Goal: Task Accomplishment & Management: Manage account settings

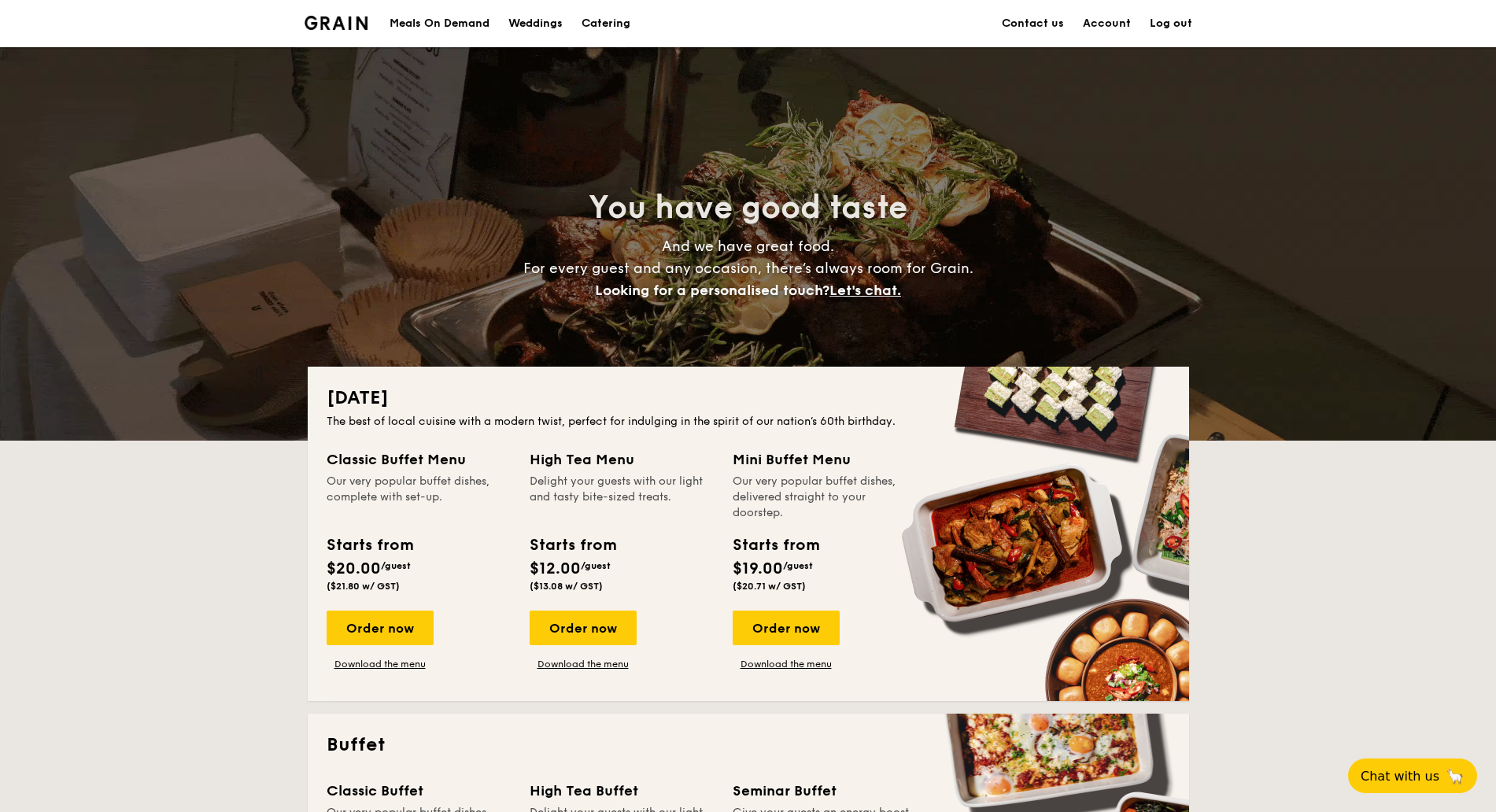
click at [432, 29] on div "Meals On Demand" at bounding box center [440, 23] width 100 height 47
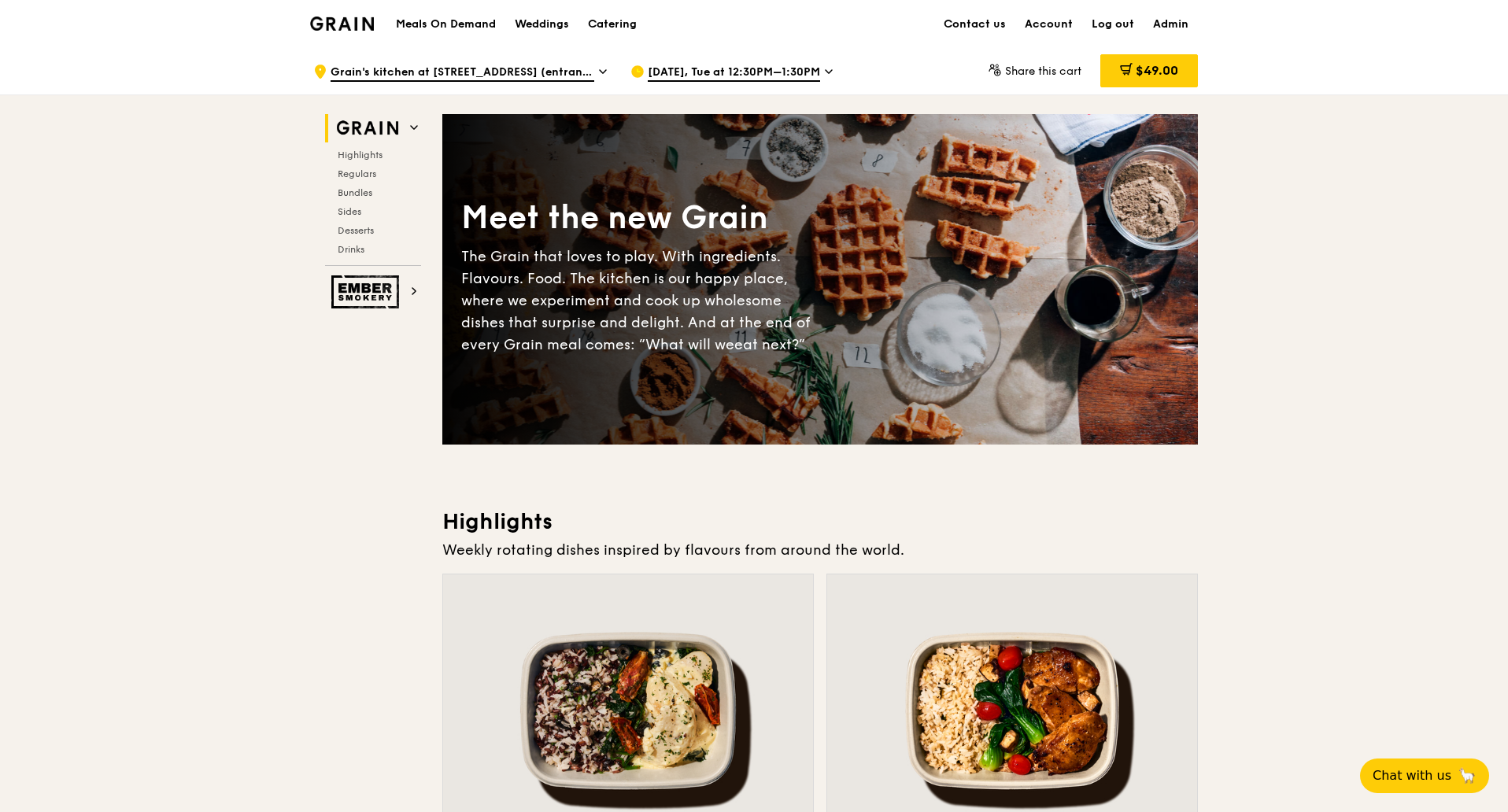
click at [825, 71] on icon at bounding box center [828, 71] width 6 height 4
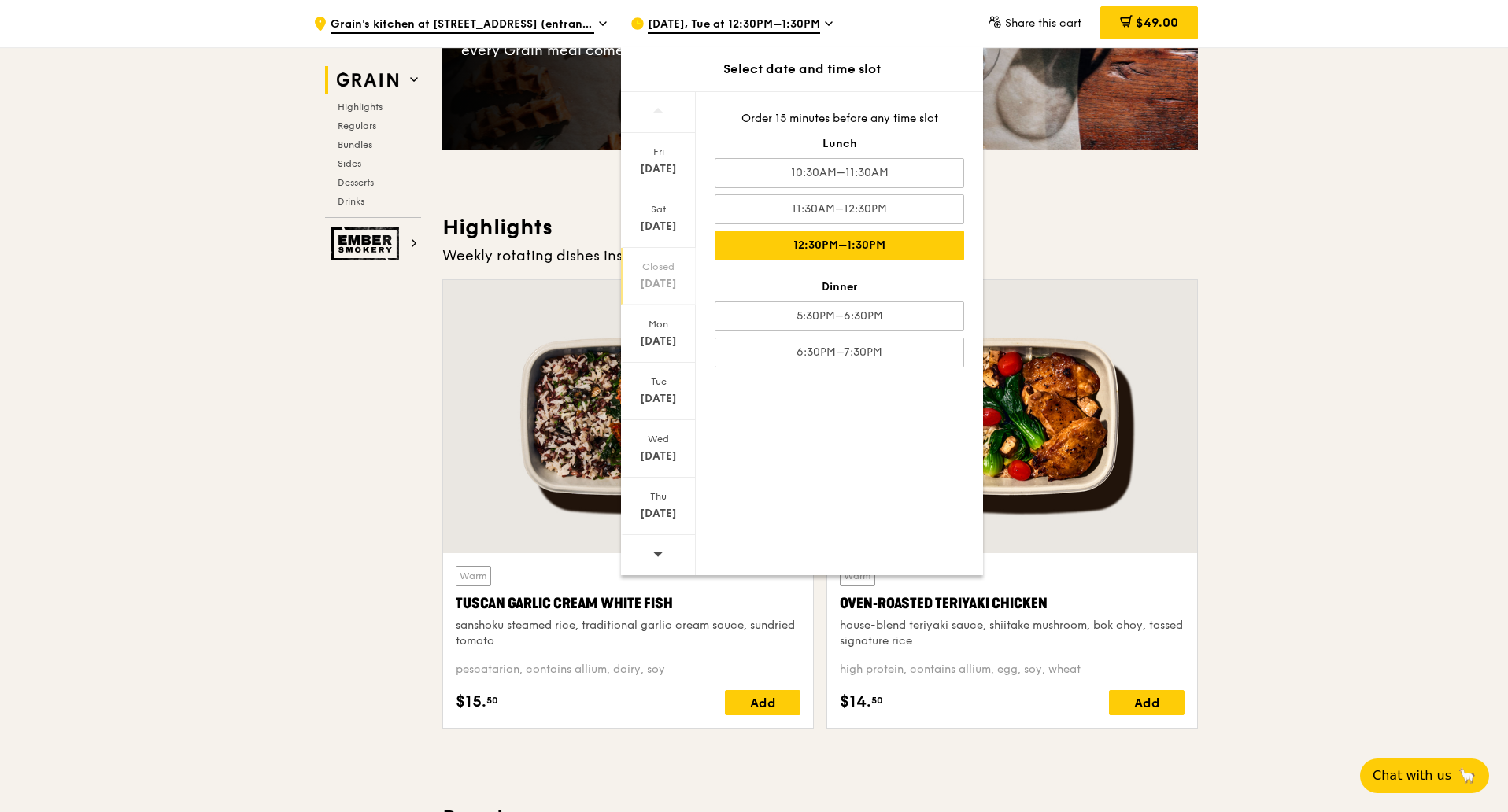
scroll to position [295, 0]
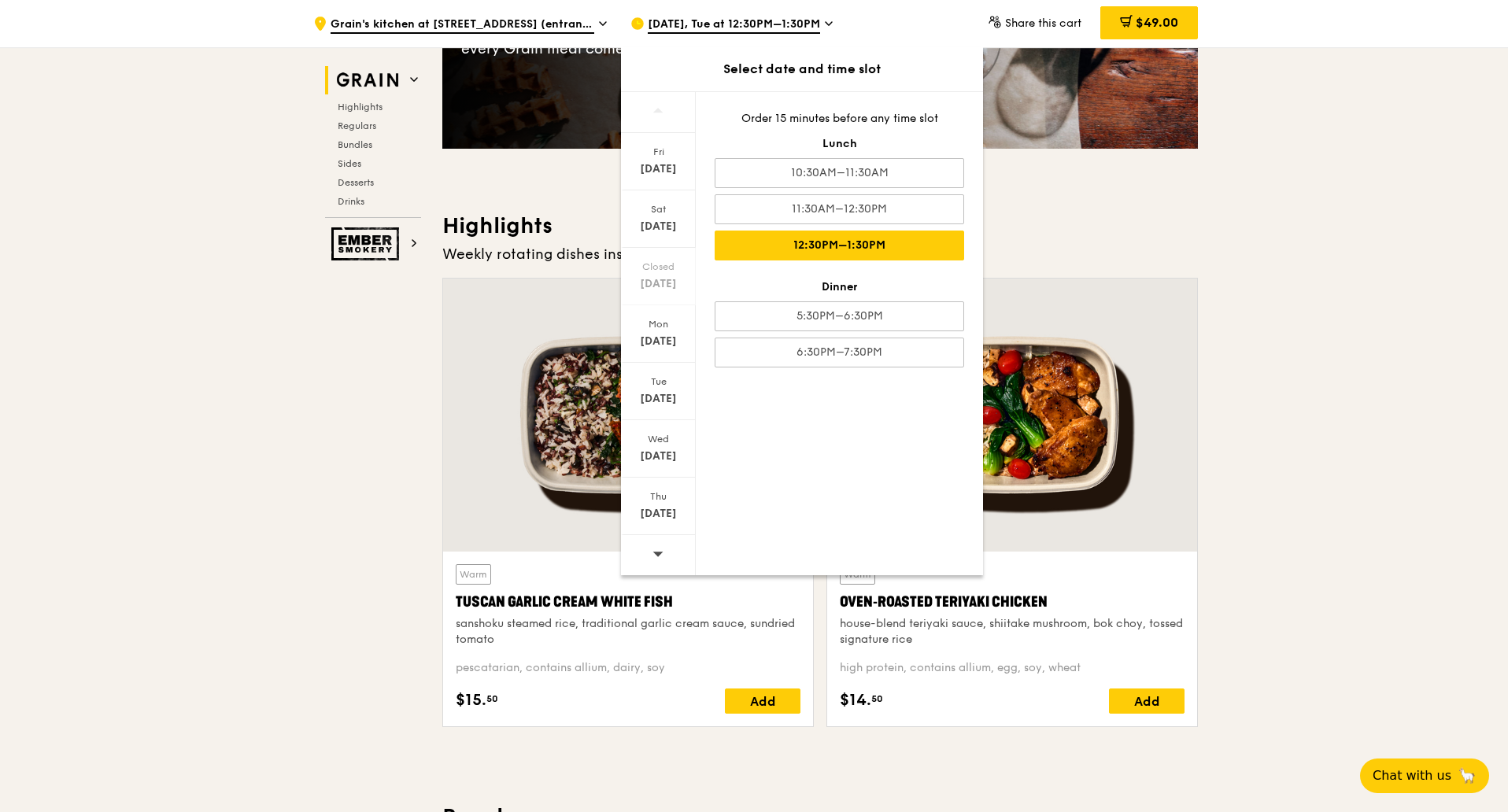
click at [659, 551] on icon at bounding box center [658, 553] width 11 height 12
click at [658, 551] on icon at bounding box center [658, 553] width 11 height 12
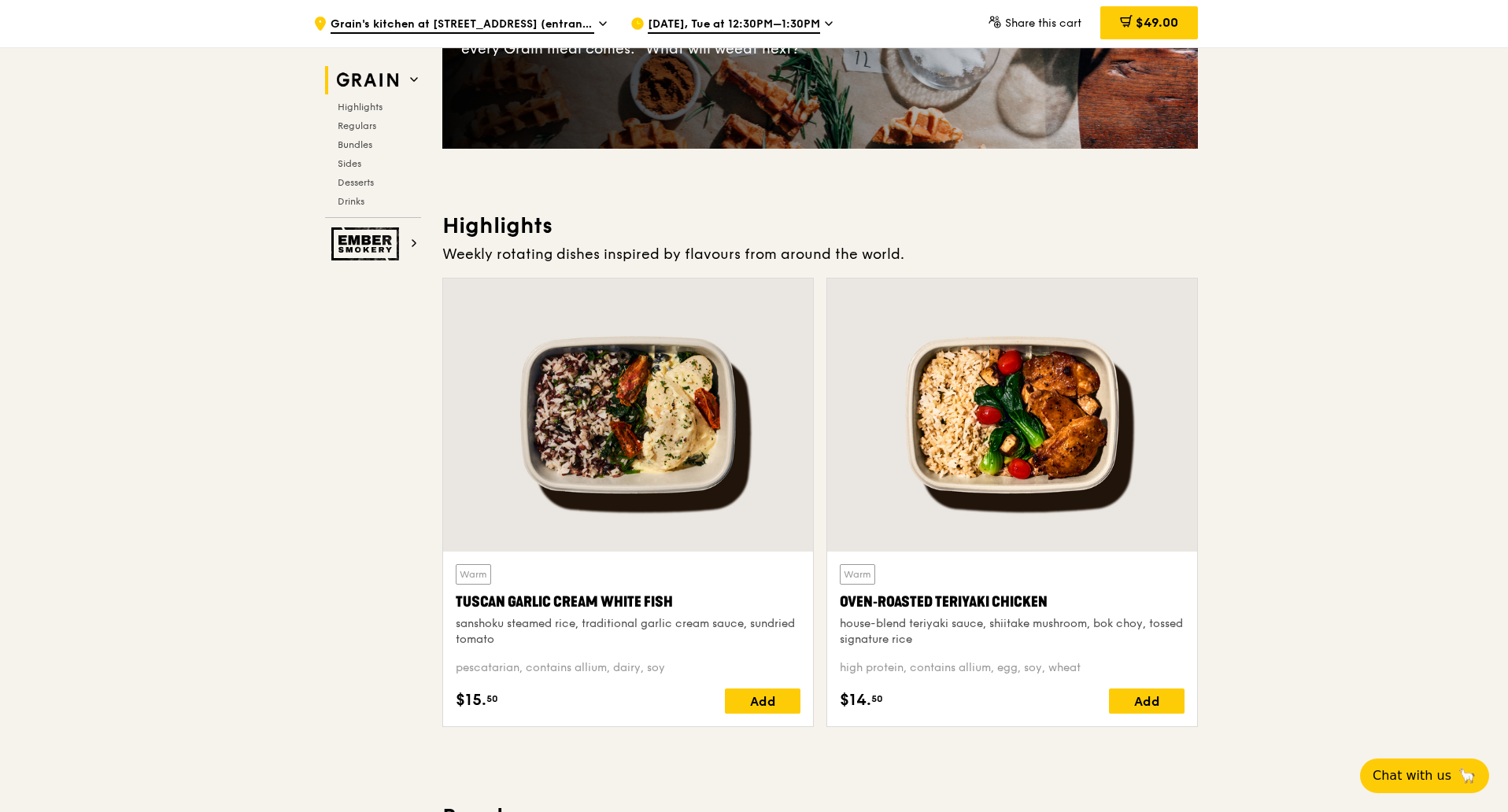
scroll to position [197, 0]
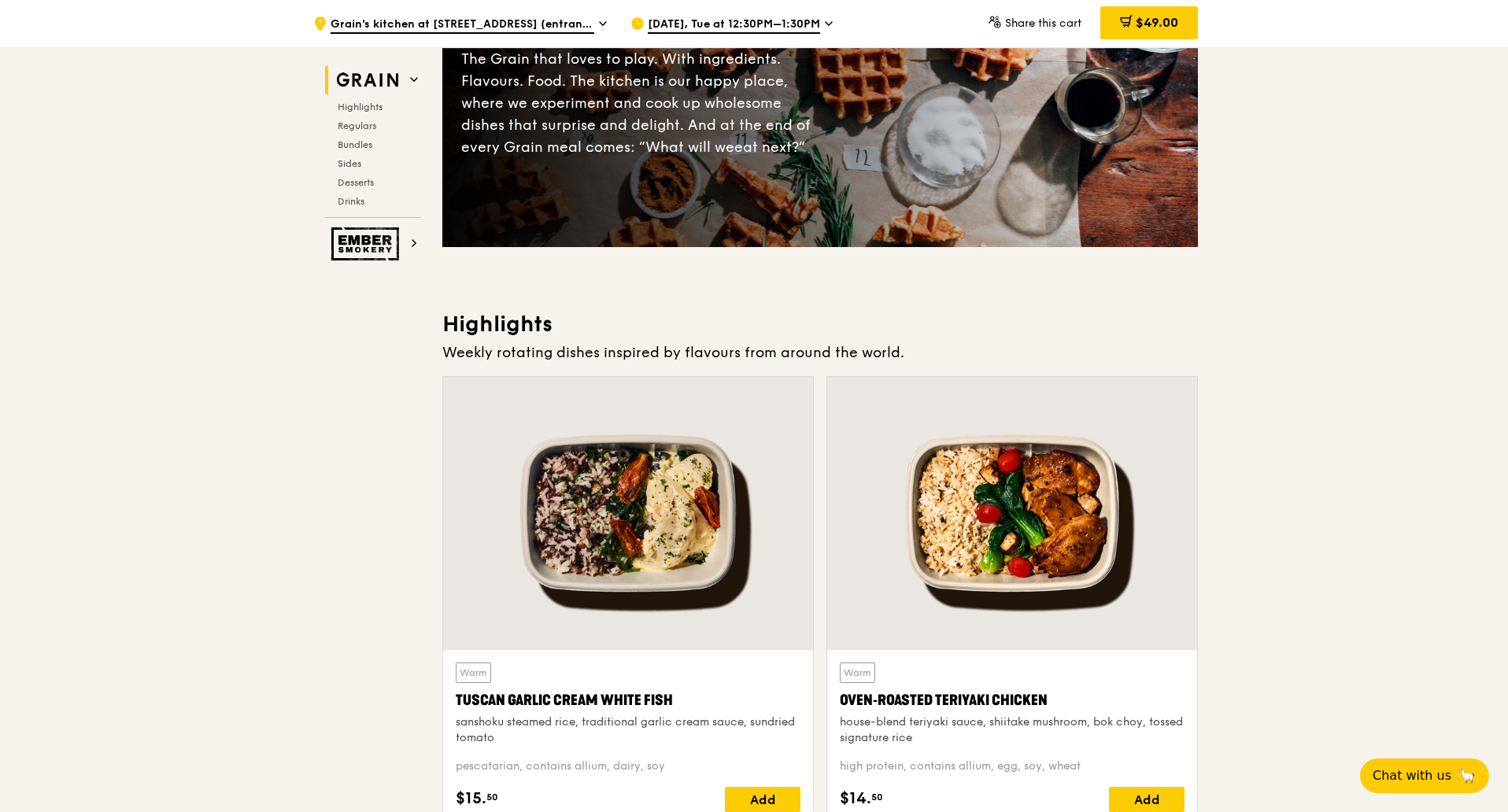
click at [816, 29] on div "Sep 2, Tue at 12:30PM–1:30PM" at bounding box center [775, 23] width 292 height 47
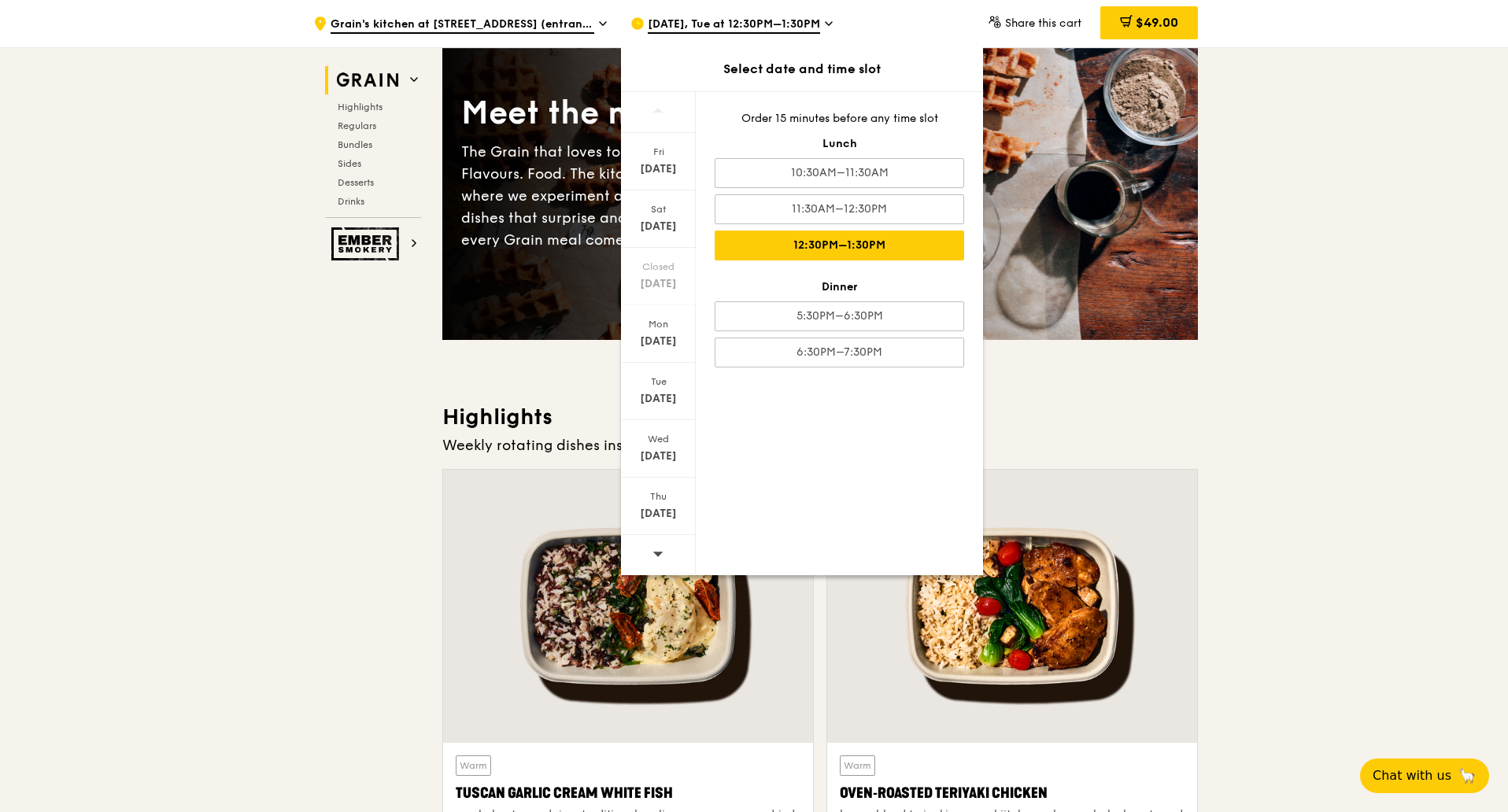
scroll to position [98, 0]
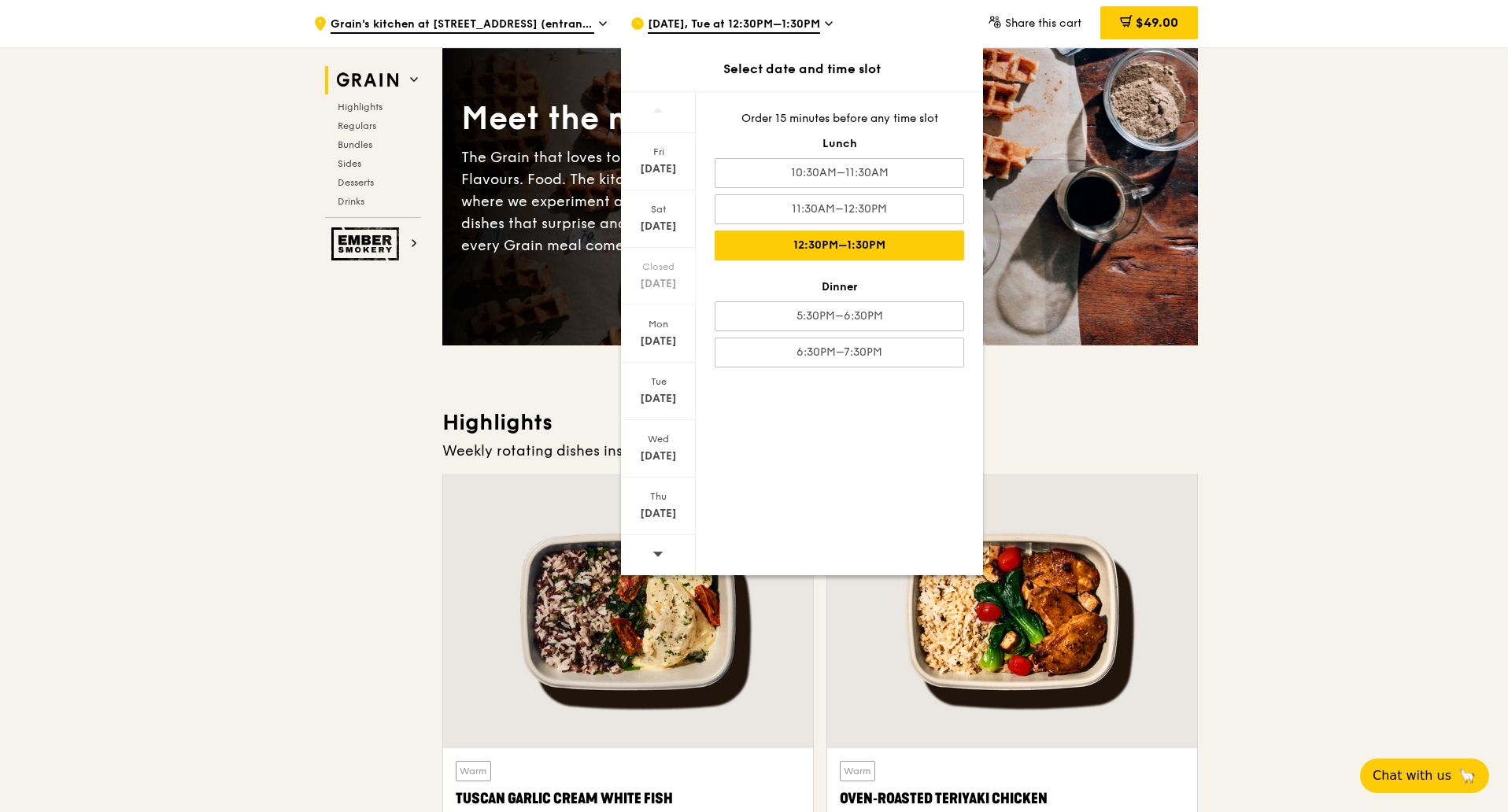
click at [661, 564] on span at bounding box center [658, 553] width 11 height 37
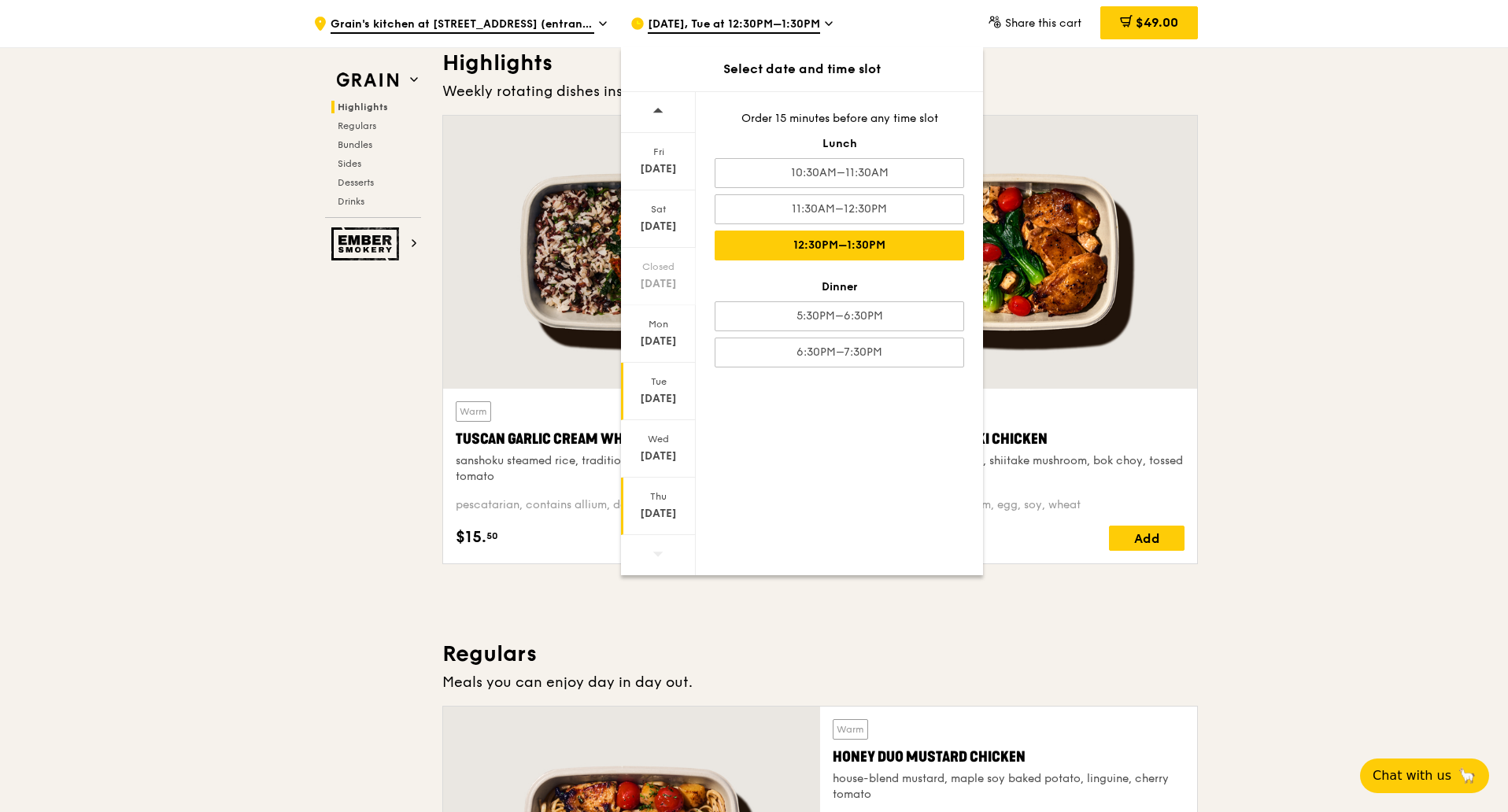
scroll to position [491, 0]
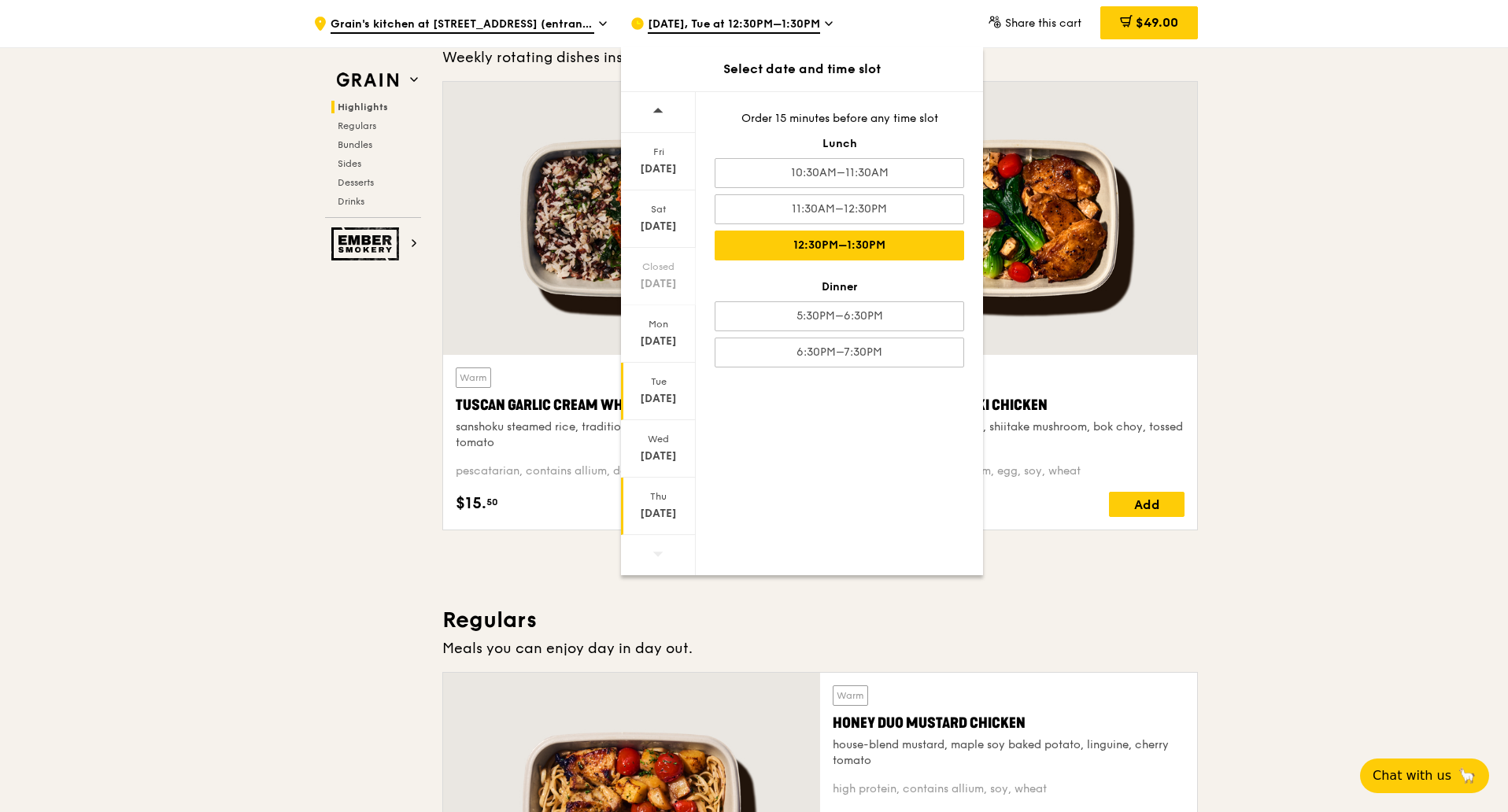
click at [680, 522] on div "Thu Sep 4" at bounding box center [658, 506] width 75 height 57
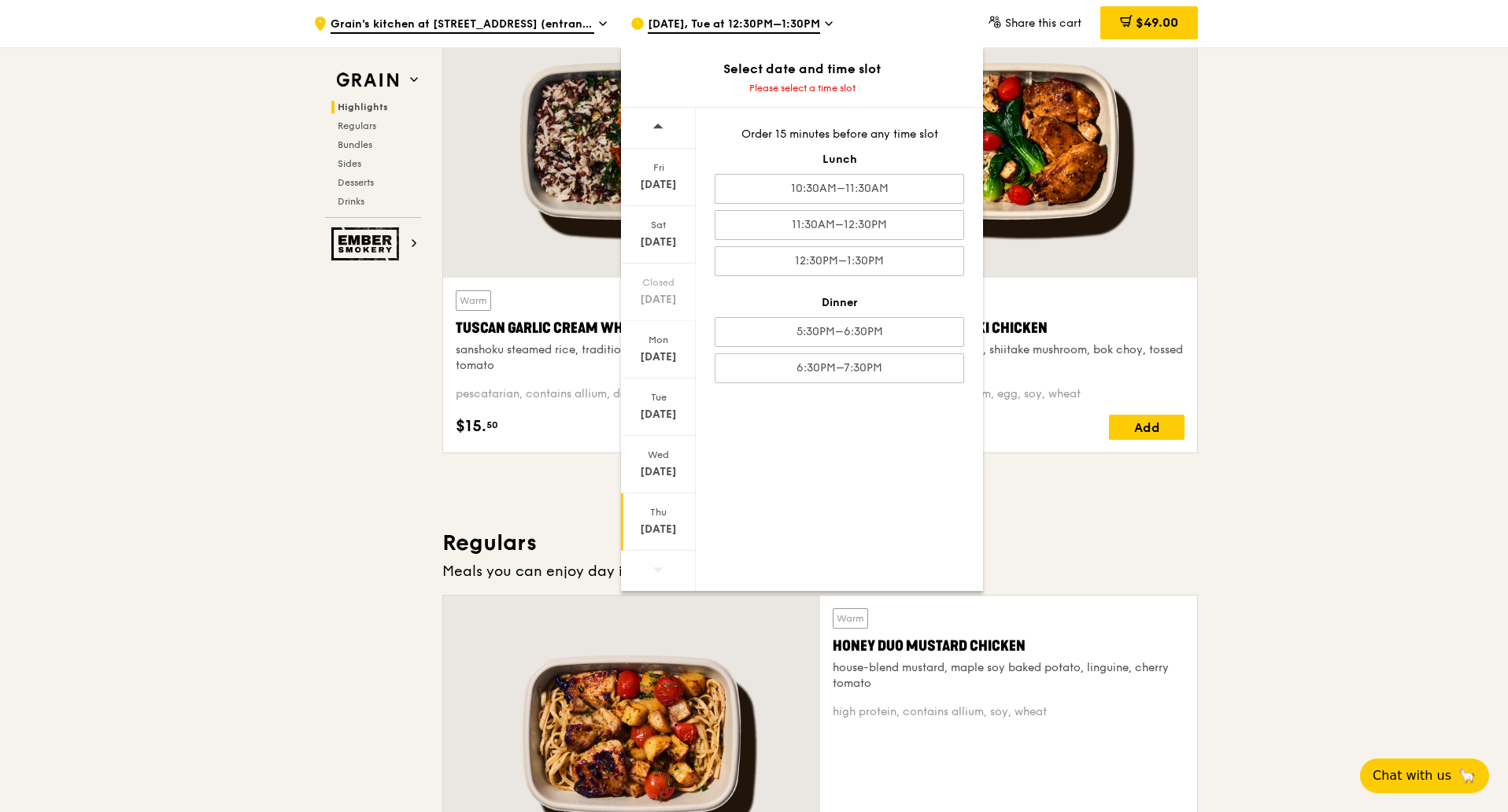
scroll to position [590, 0]
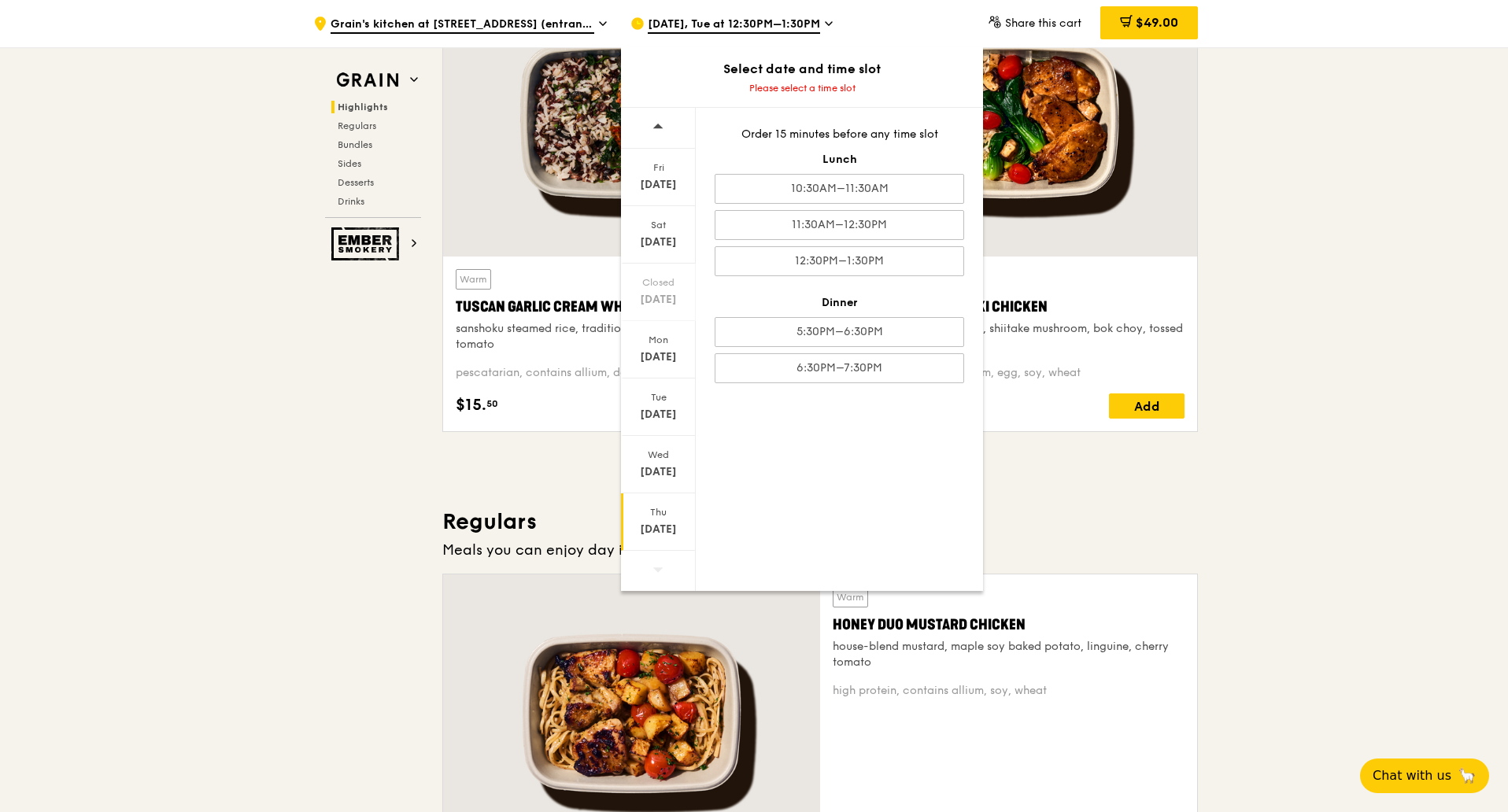
click at [651, 567] on div at bounding box center [658, 571] width 75 height 40
click at [904, 234] on div "11:30AM–12:30PM" at bounding box center [839, 224] width 249 height 29
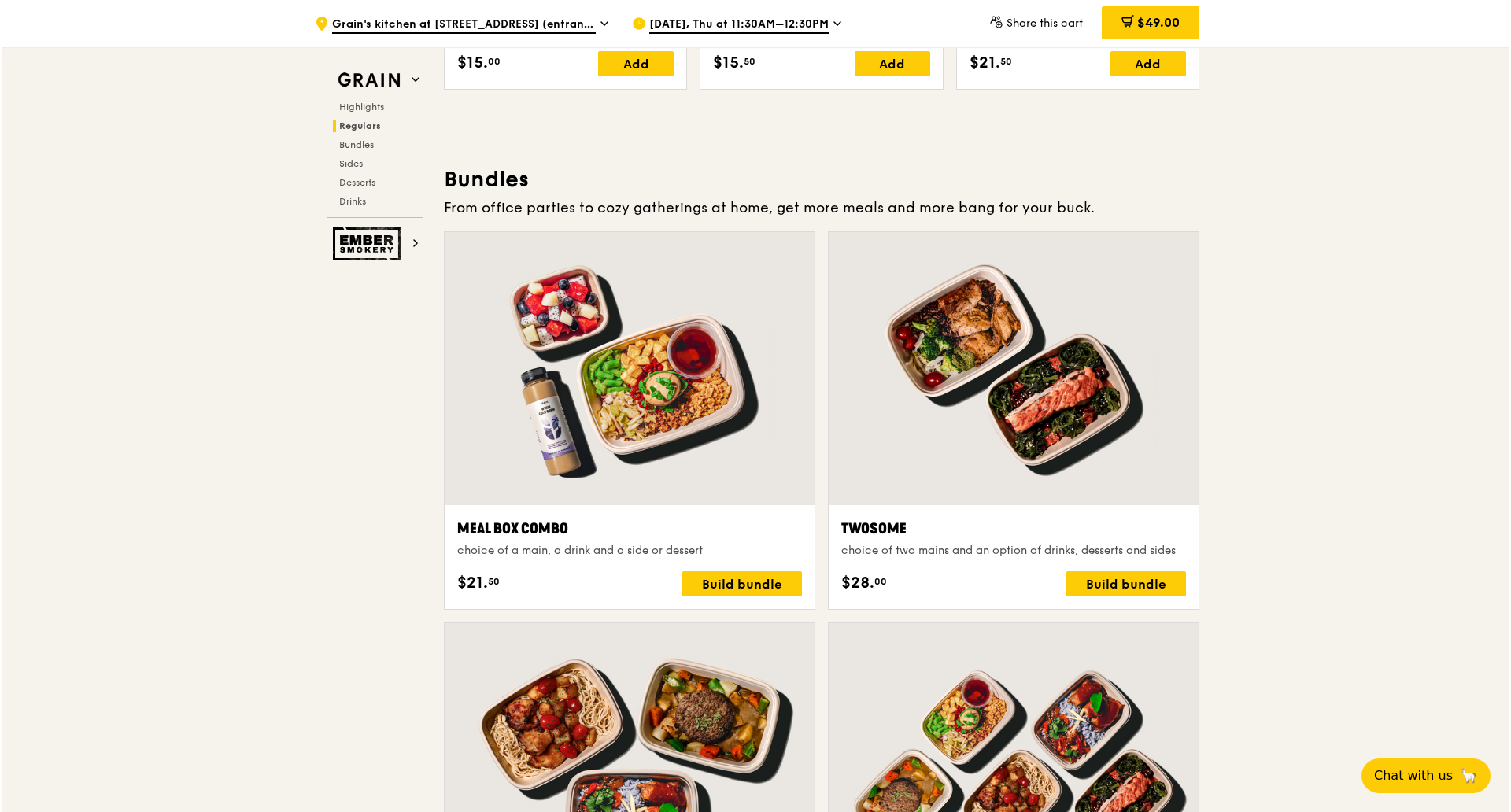
scroll to position [2157, 0]
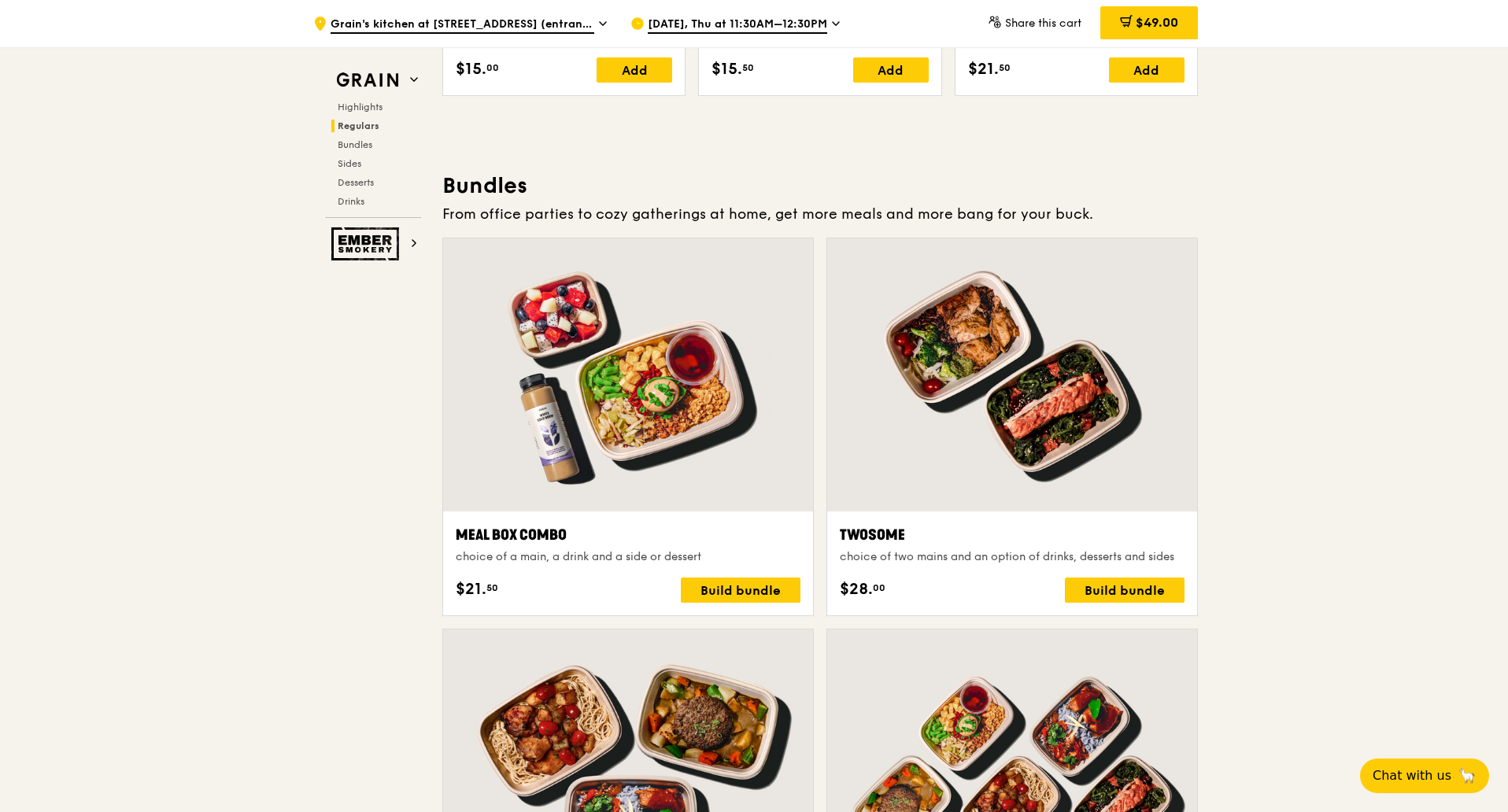
click at [604, 414] on div at bounding box center [628, 375] width 370 height 273
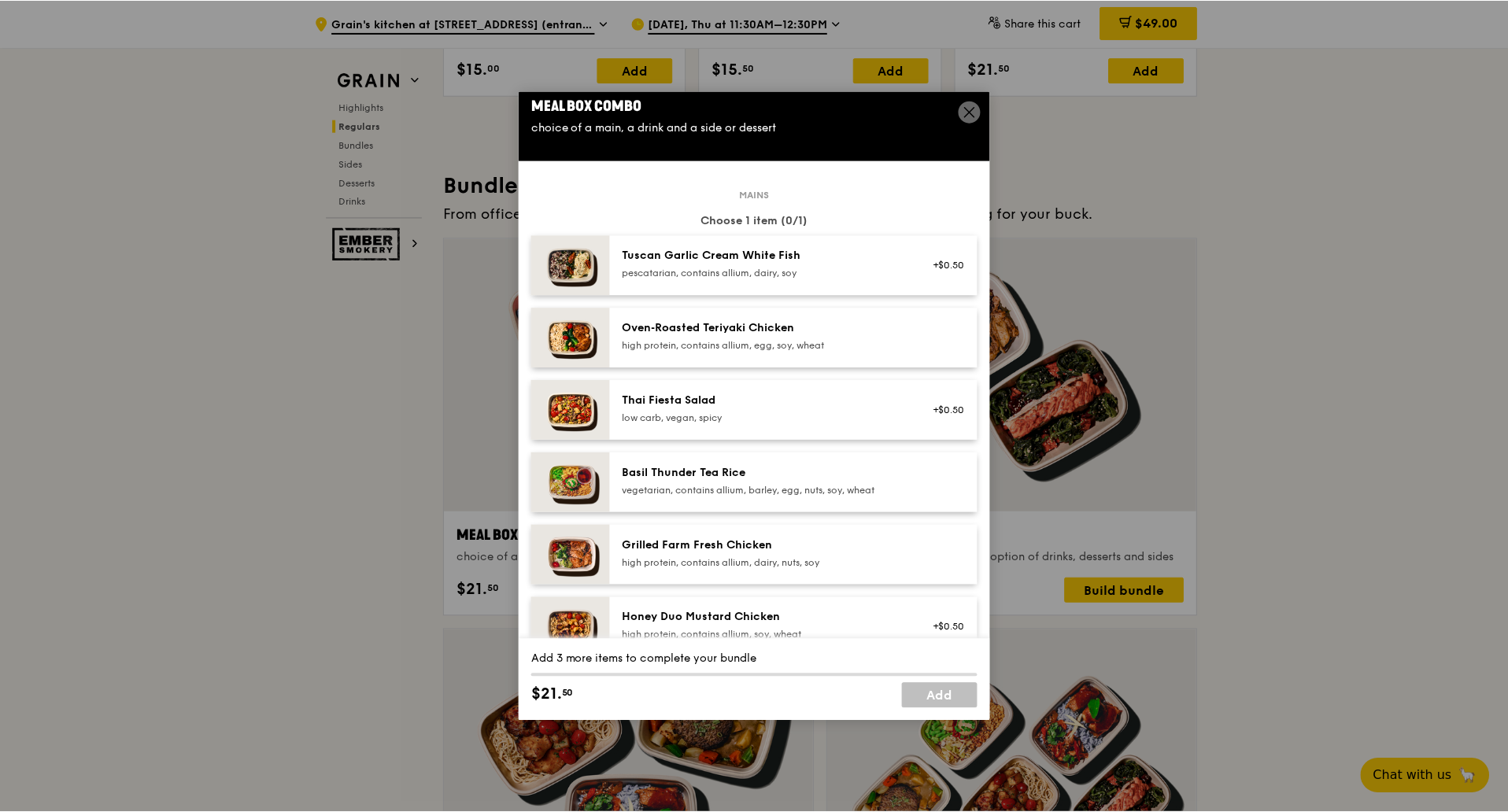
scroll to position [0, 0]
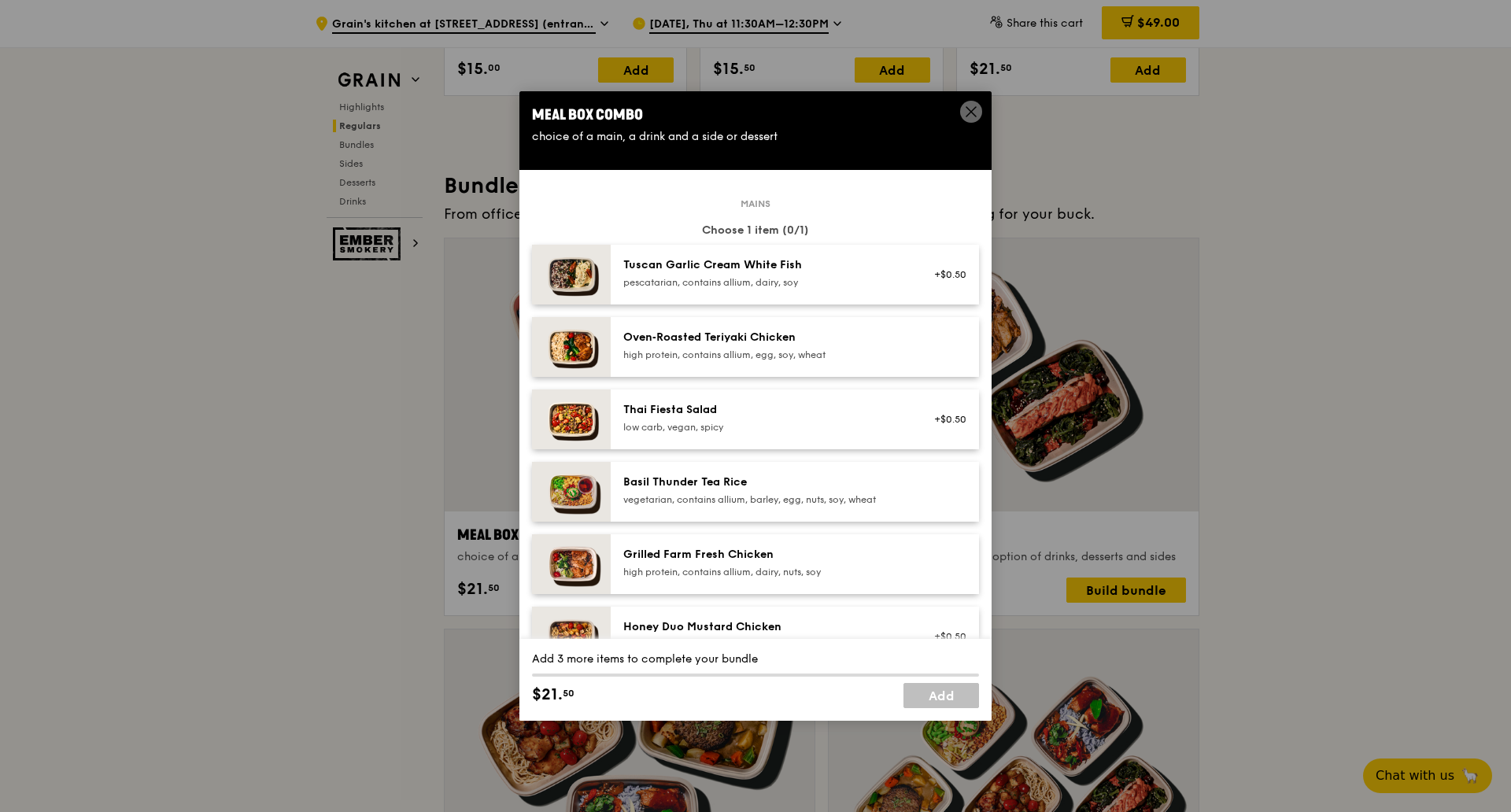
click at [964, 108] on icon at bounding box center [971, 112] width 14 height 14
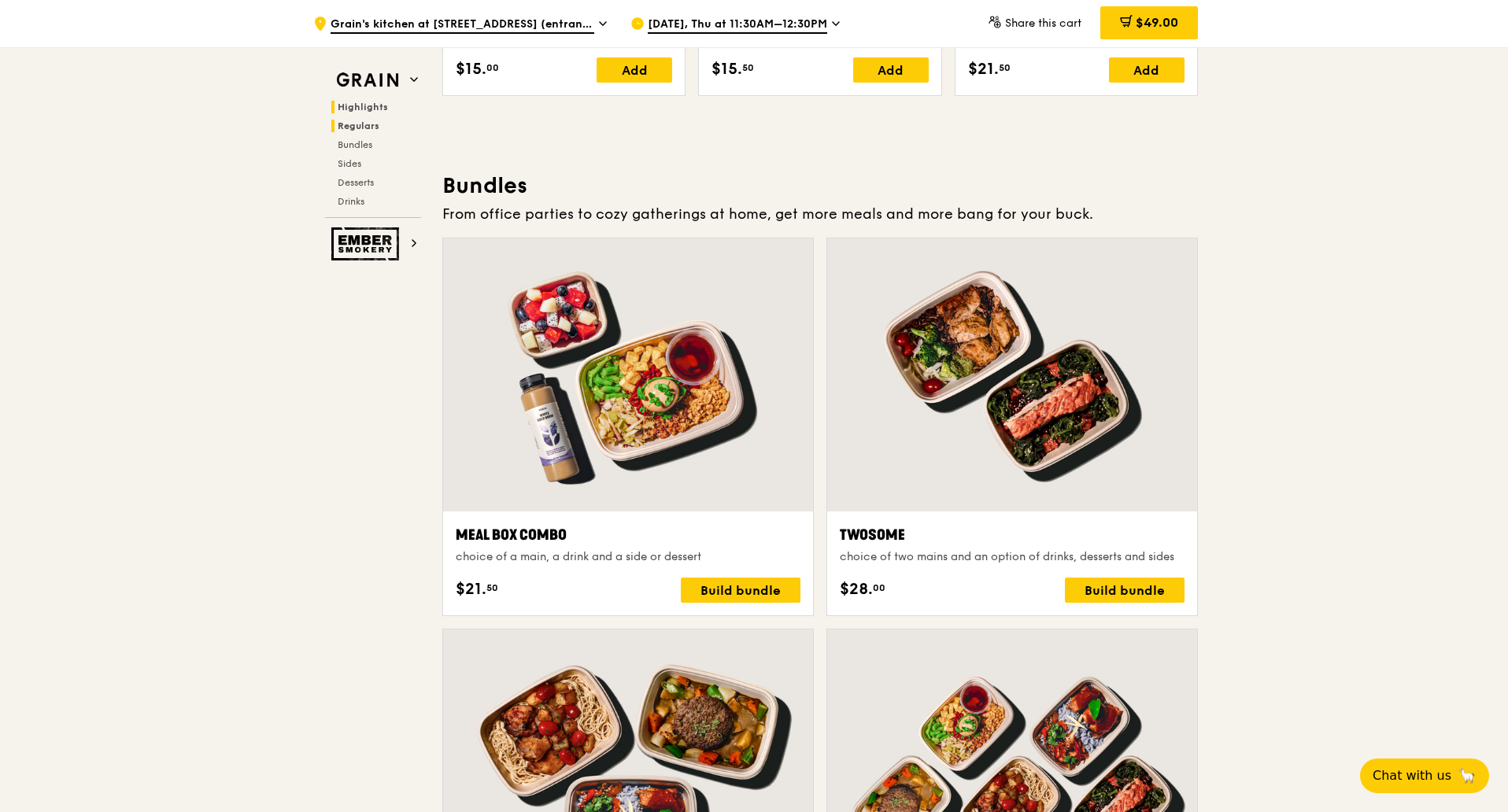
click at [376, 110] on span "Highlights" at bounding box center [363, 107] width 50 height 11
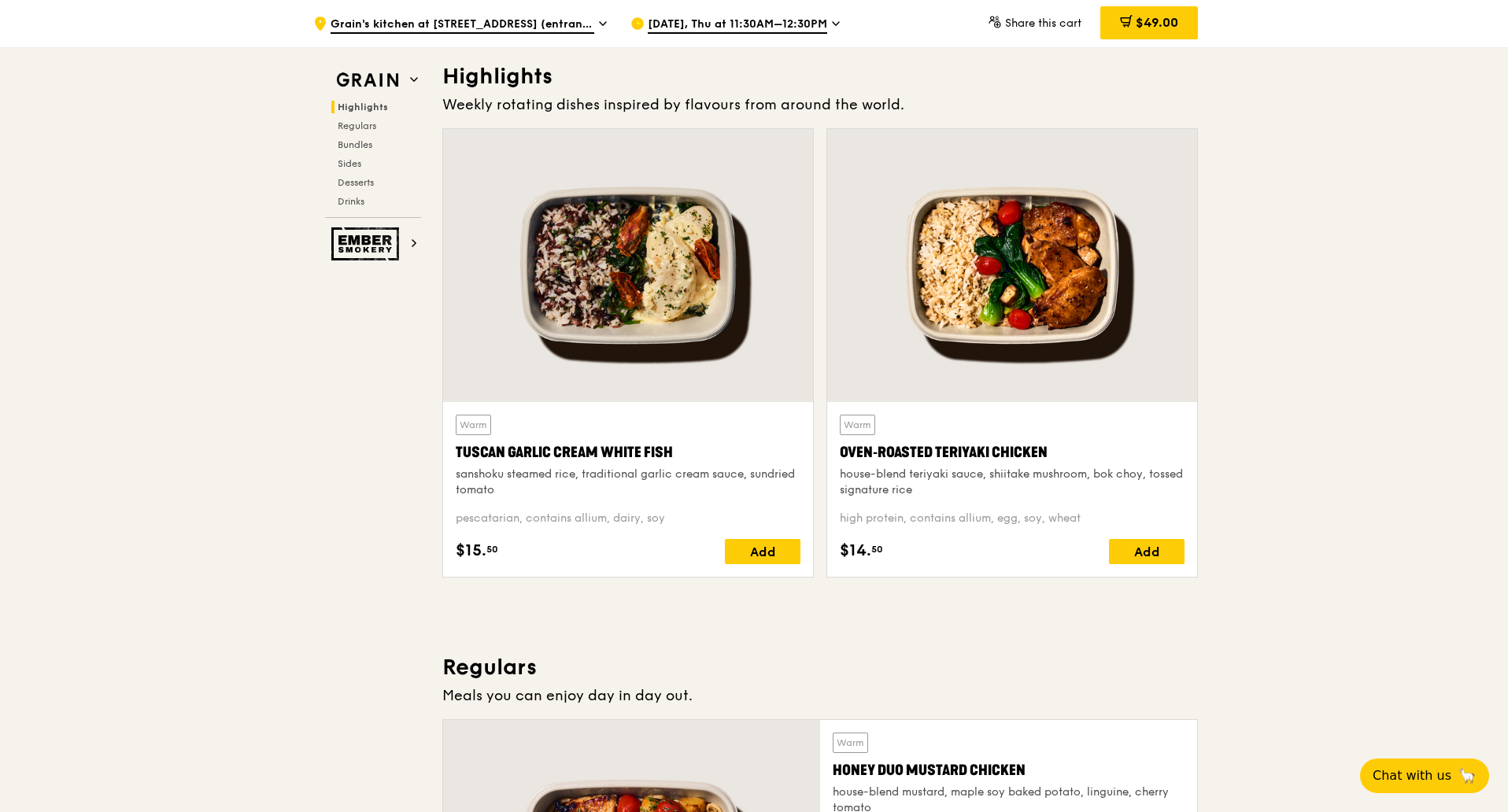
scroll to position [444, 0]
drag, startPoint x: 1372, startPoint y: 297, endPoint x: 1368, endPoint y: 288, distance: 9.8
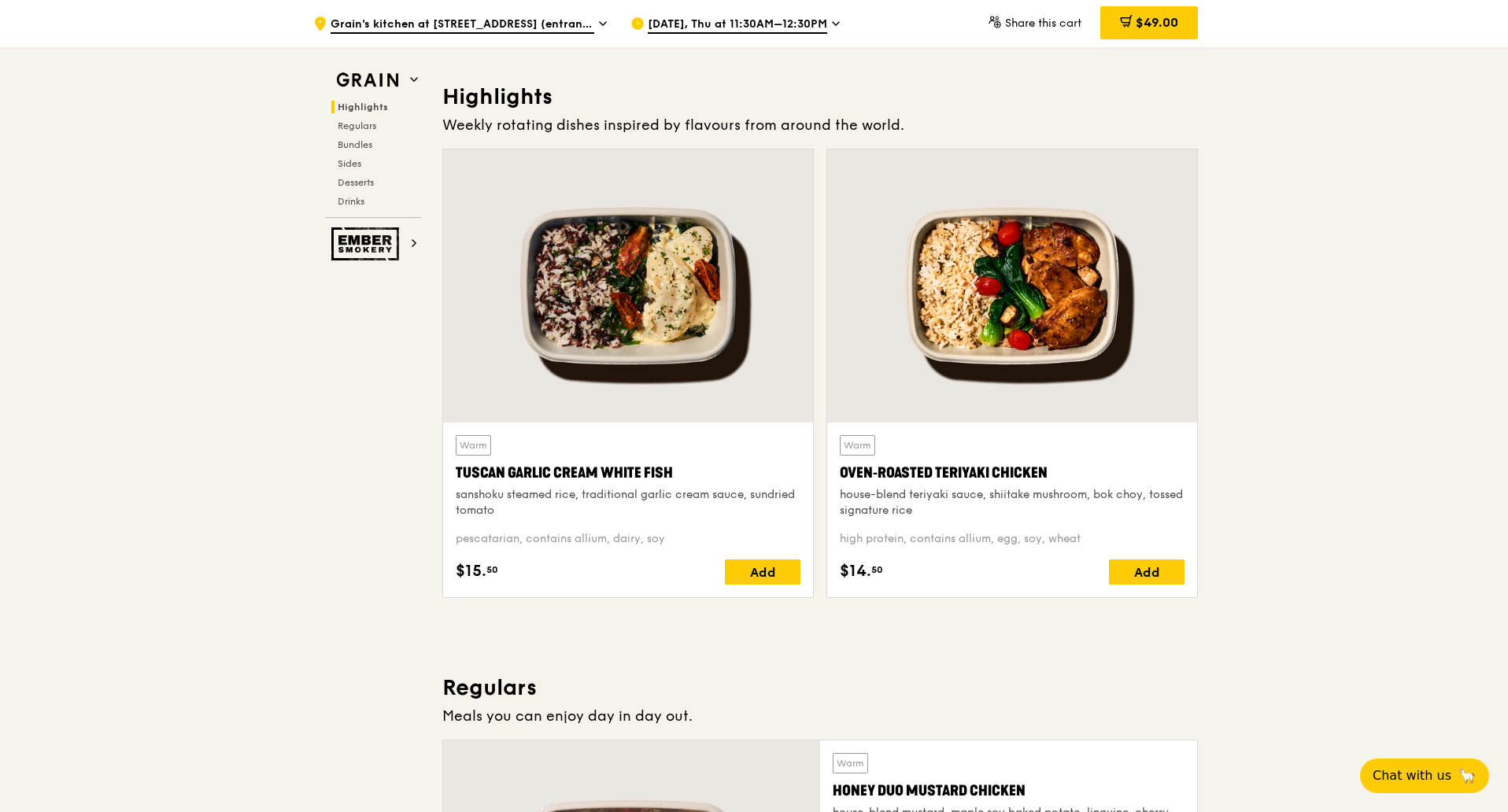
scroll to position [393, 0]
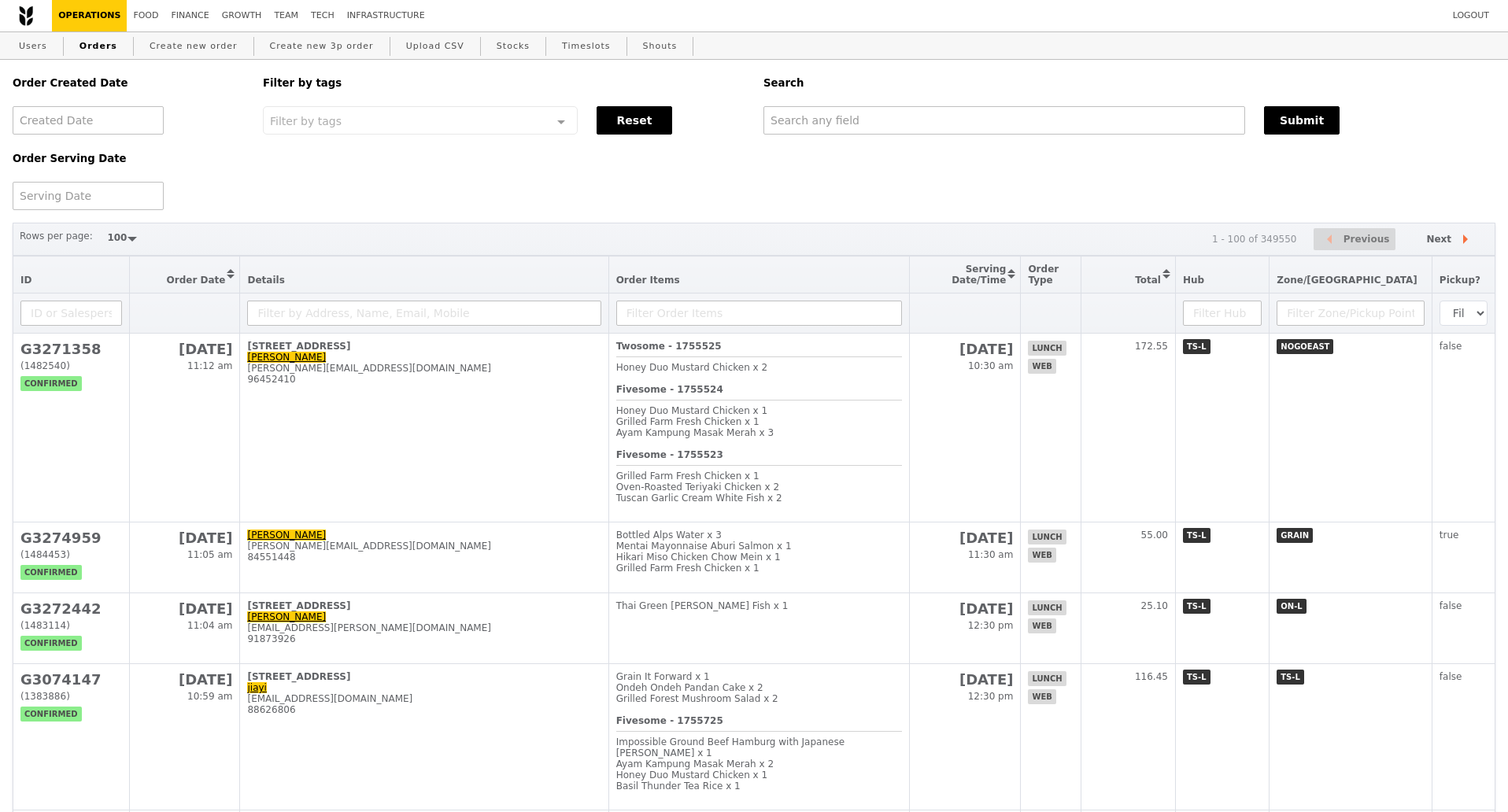
select select "100"
drag, startPoint x: 0, startPoint y: 0, endPoint x: 881, endPoint y: 113, distance: 888.2
click at [881, 113] on input "text" at bounding box center [1003, 121] width 482 height 29
paste input "G3273604"
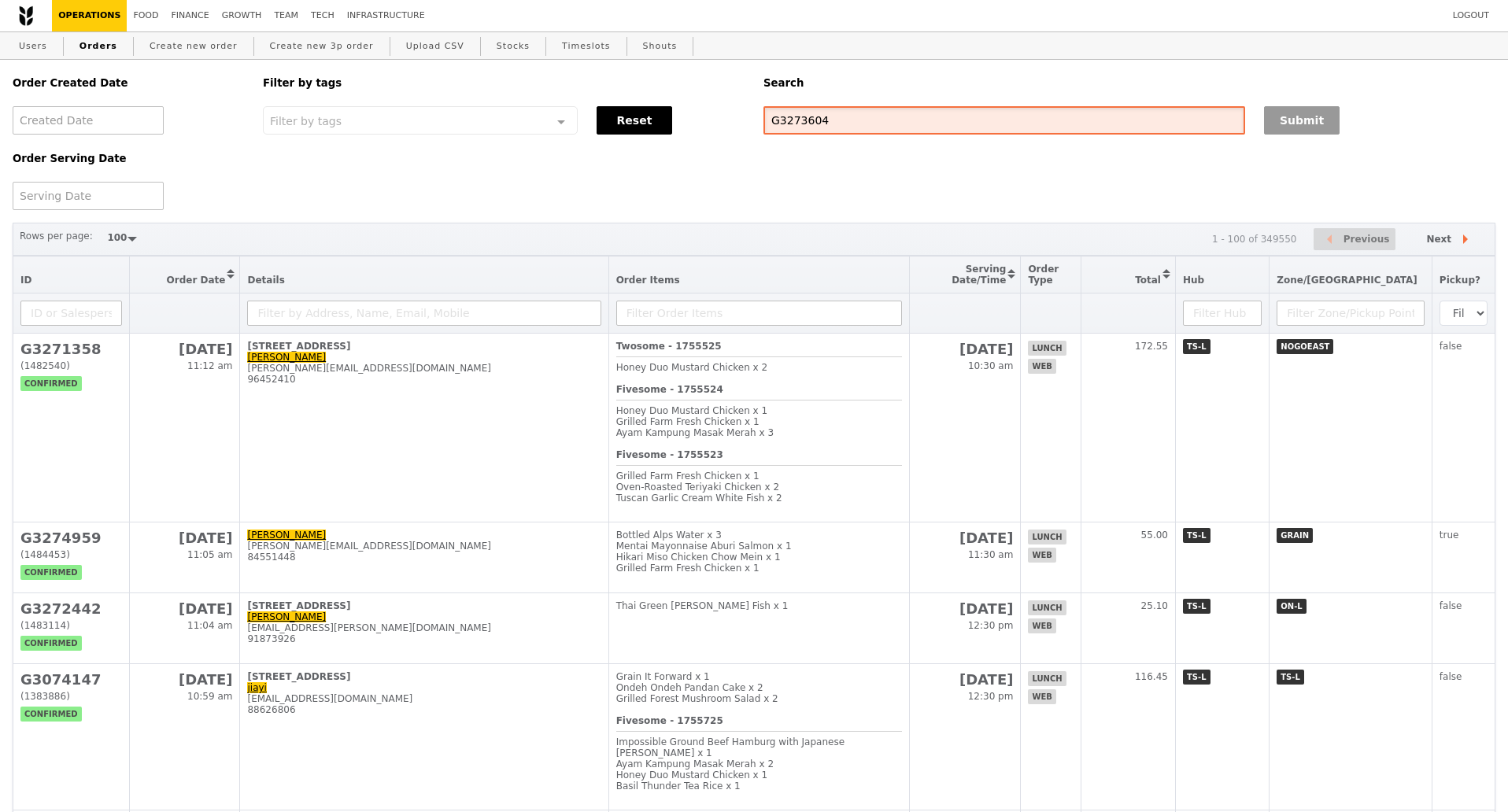
type input "G3273604"
click at [1299, 130] on button "Submit" at bounding box center [1301, 121] width 76 height 29
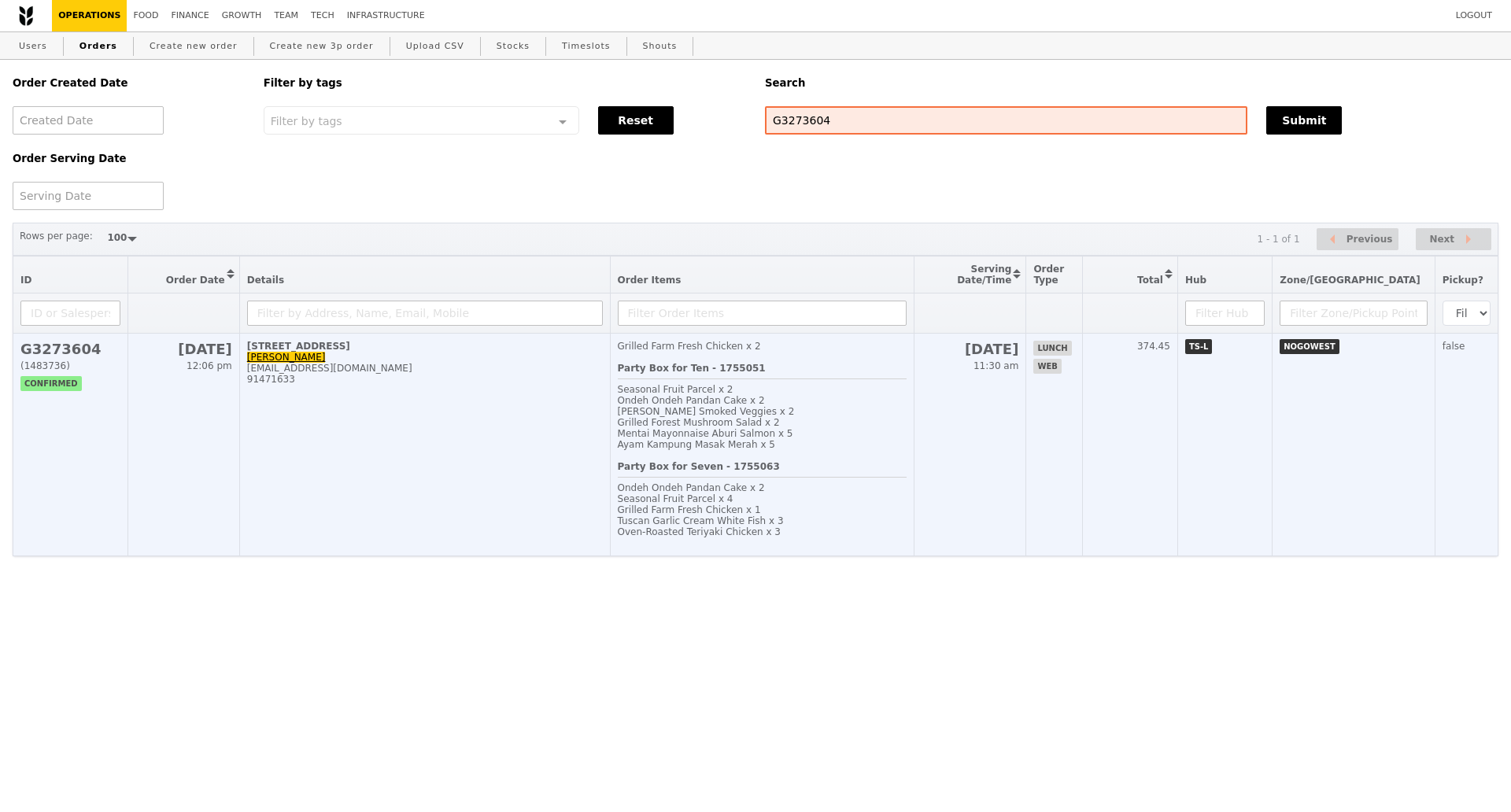
click at [396, 406] on td "29 Quality Road, #01-01 Qi Ying Voon qiying.voon@rd.nestle.com 91471633" at bounding box center [424, 444] width 371 height 222
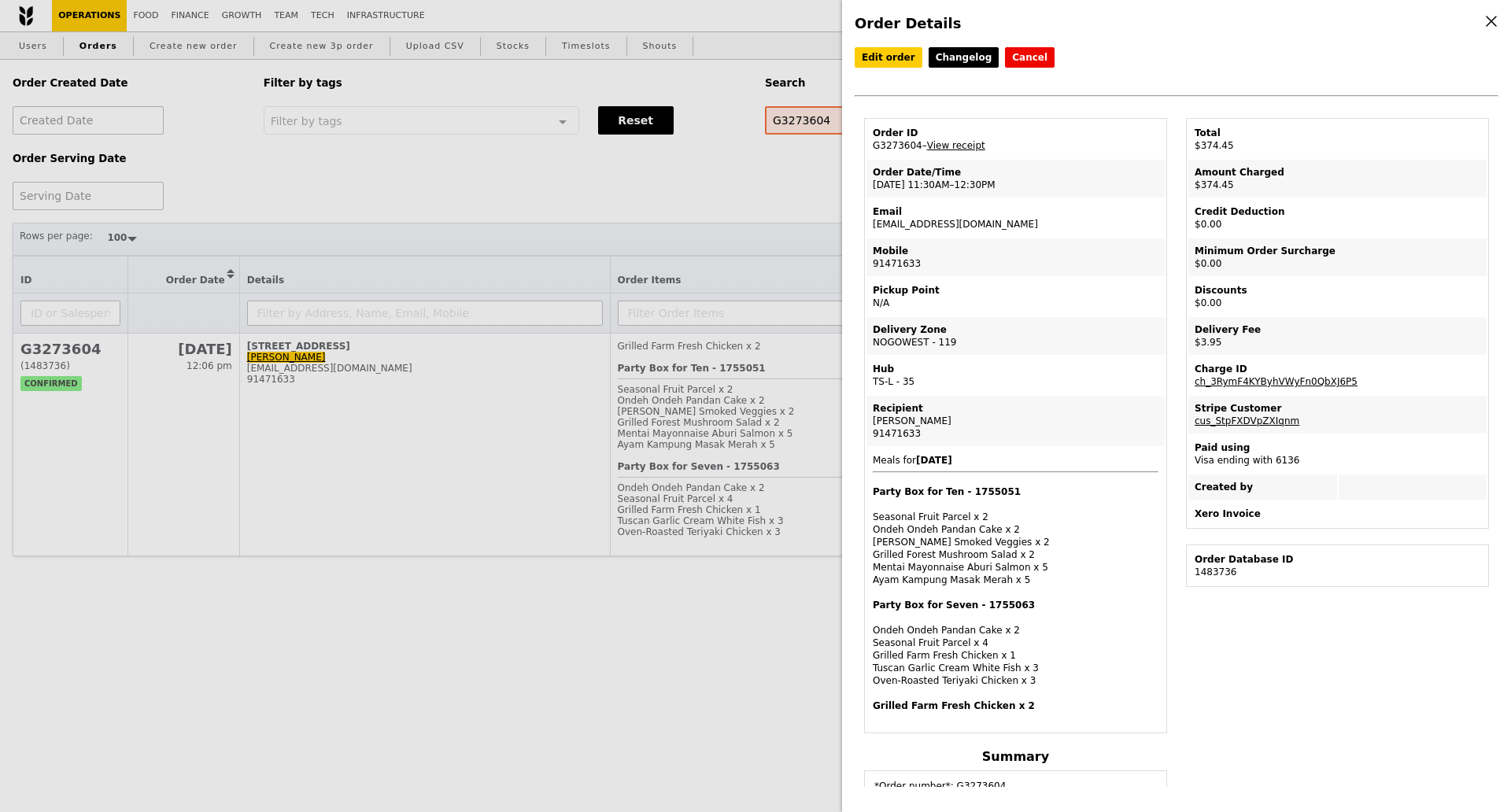
click at [501, 692] on div "Order Details Edit order Changelog Cancel Order ID G3273604 – View receipt Orde…" at bounding box center [755, 406] width 1511 height 812
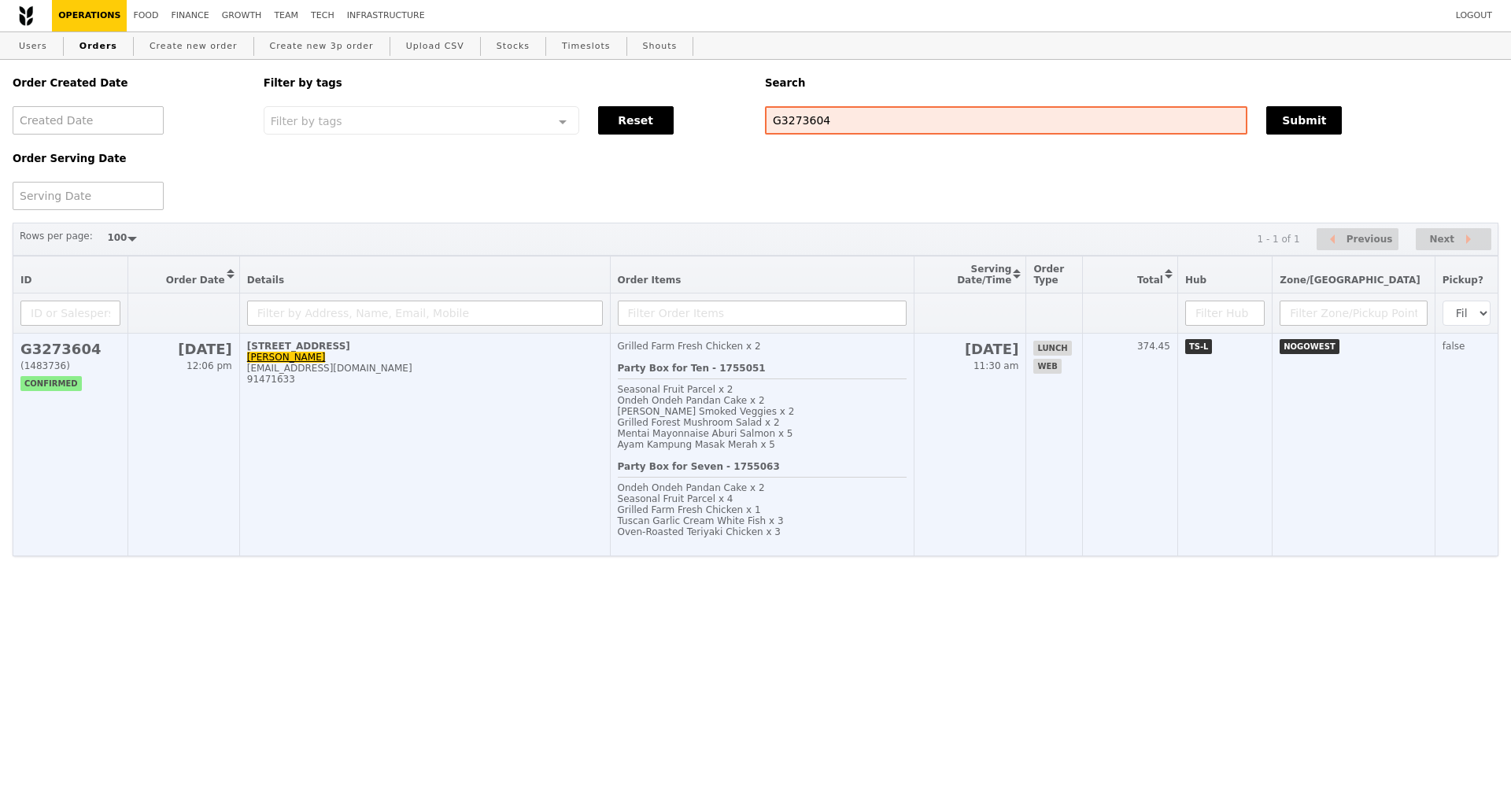
click at [557, 460] on td "29 Quality Road, #01-01 Qi Ying Voon qiying.voon@rd.nestle.com 91471633" at bounding box center [424, 444] width 371 height 222
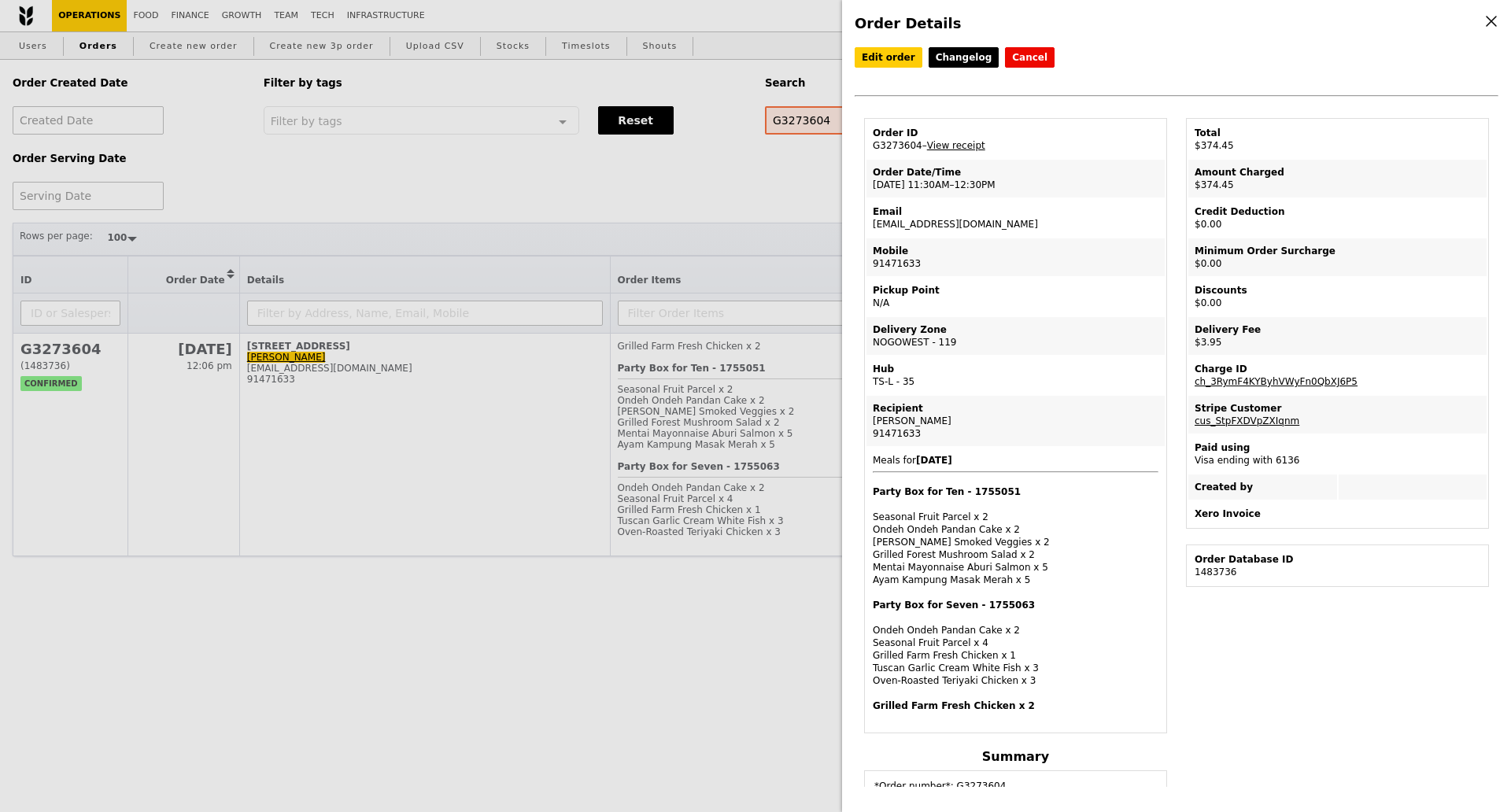
drag, startPoint x: 875, startPoint y: 194, endPoint x: 1010, endPoint y: 183, distance: 135.4
click at [1010, 183] on td "Order Date/Time 26/8 – 11:30AM–12:30PM" at bounding box center [1016, 179] width 298 height 38
click at [961, 148] on link "View receipt" at bounding box center [956, 146] width 58 height 11
click at [886, 63] on link "Edit order" at bounding box center [888, 57] width 68 height 21
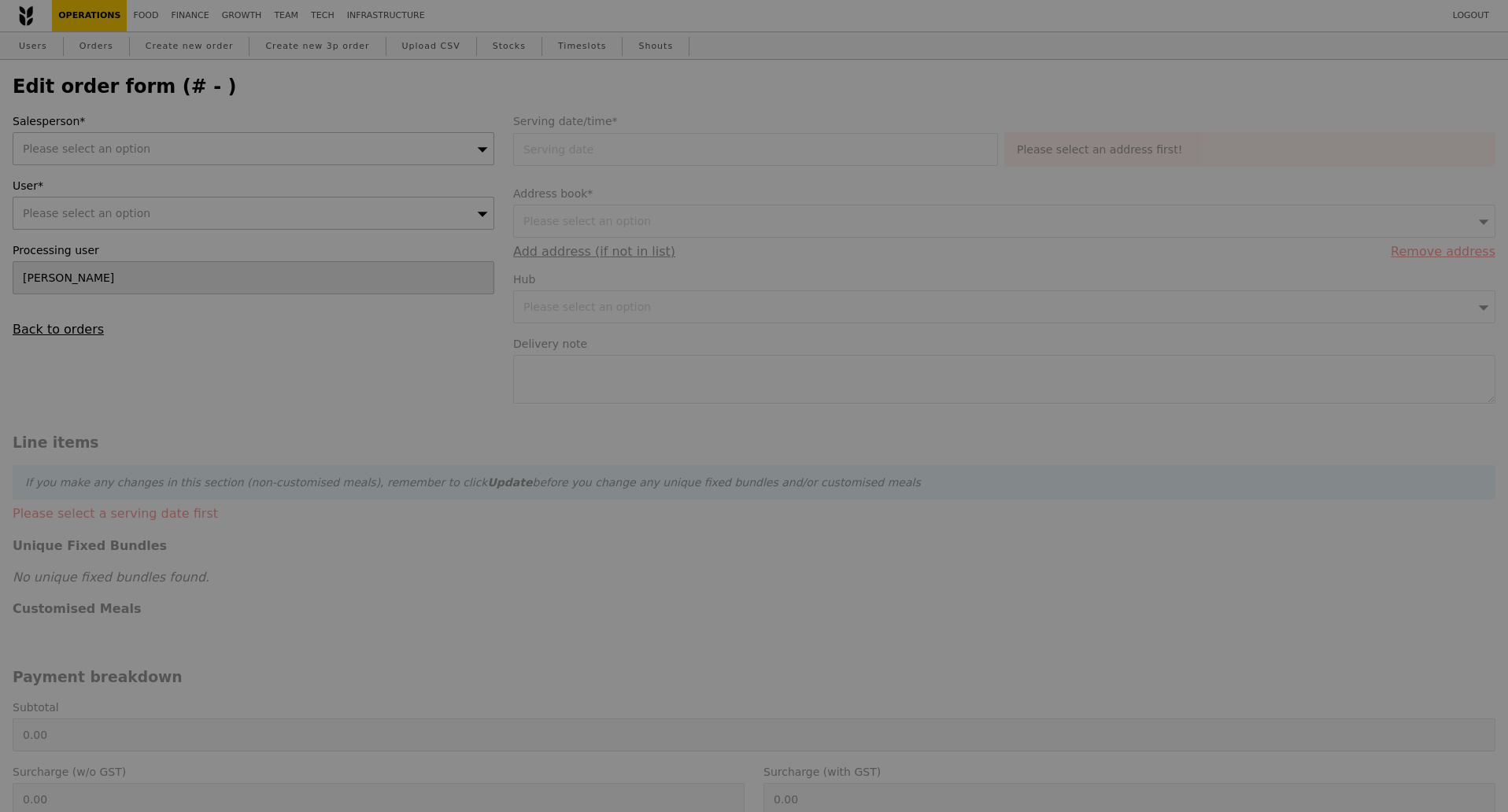
type input "26 Aug 2025"
type textarea "Please call 91471633 upon arrival"
type input "Loading..."
type input "370.50"
type input "2.71"
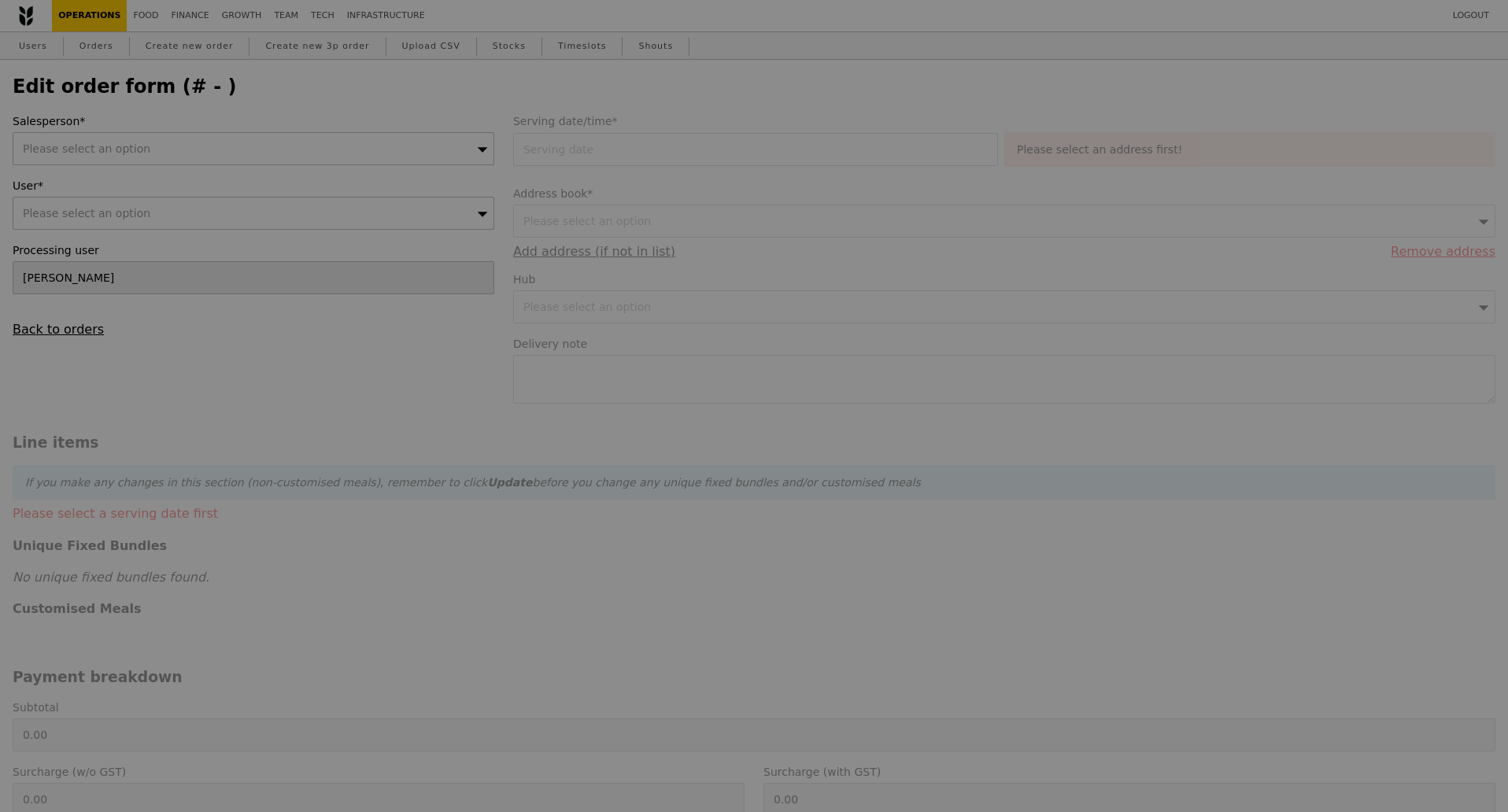
type input "2.95"
type input "373.45"
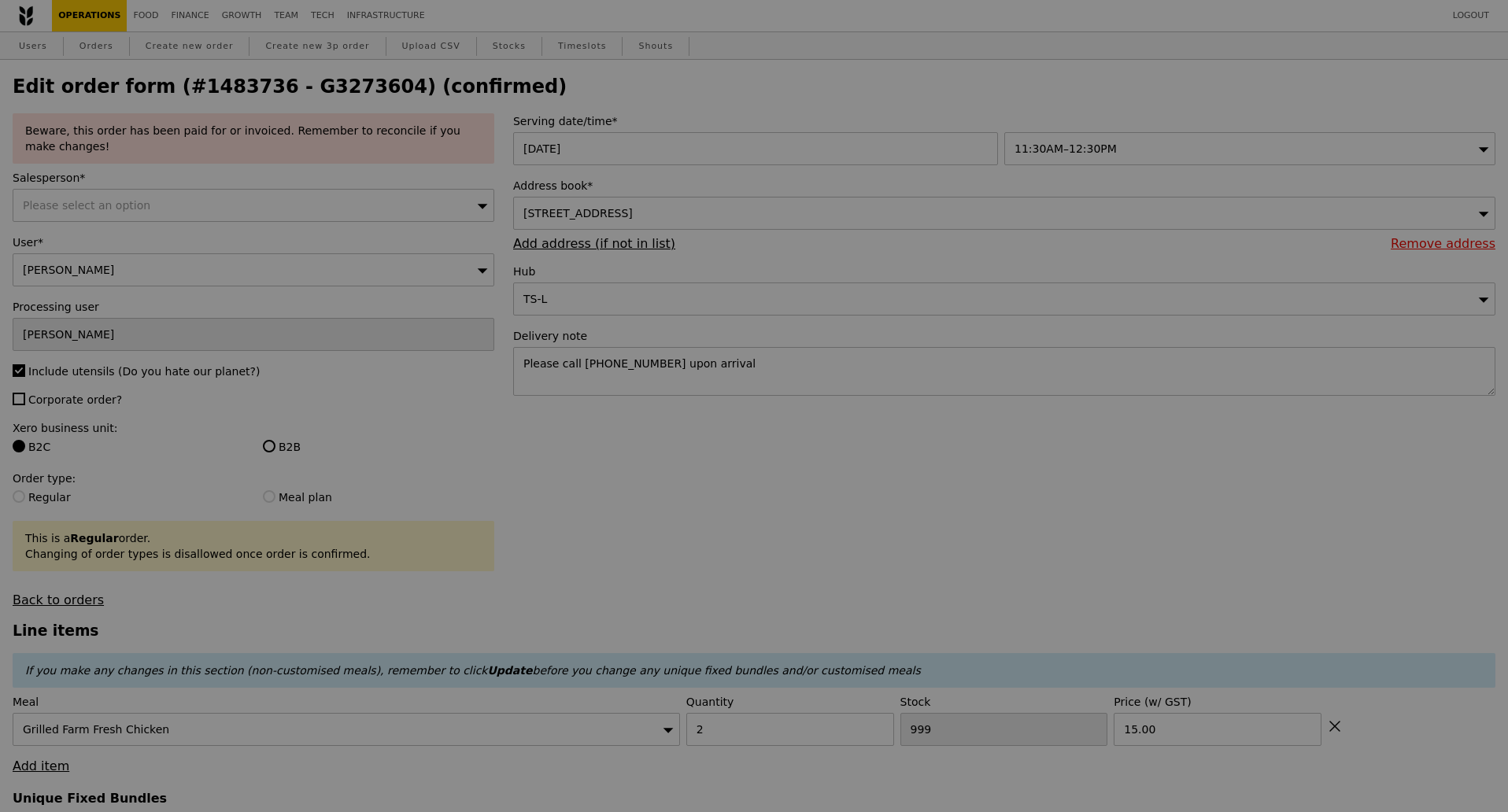
type input "472"
type input "Update"
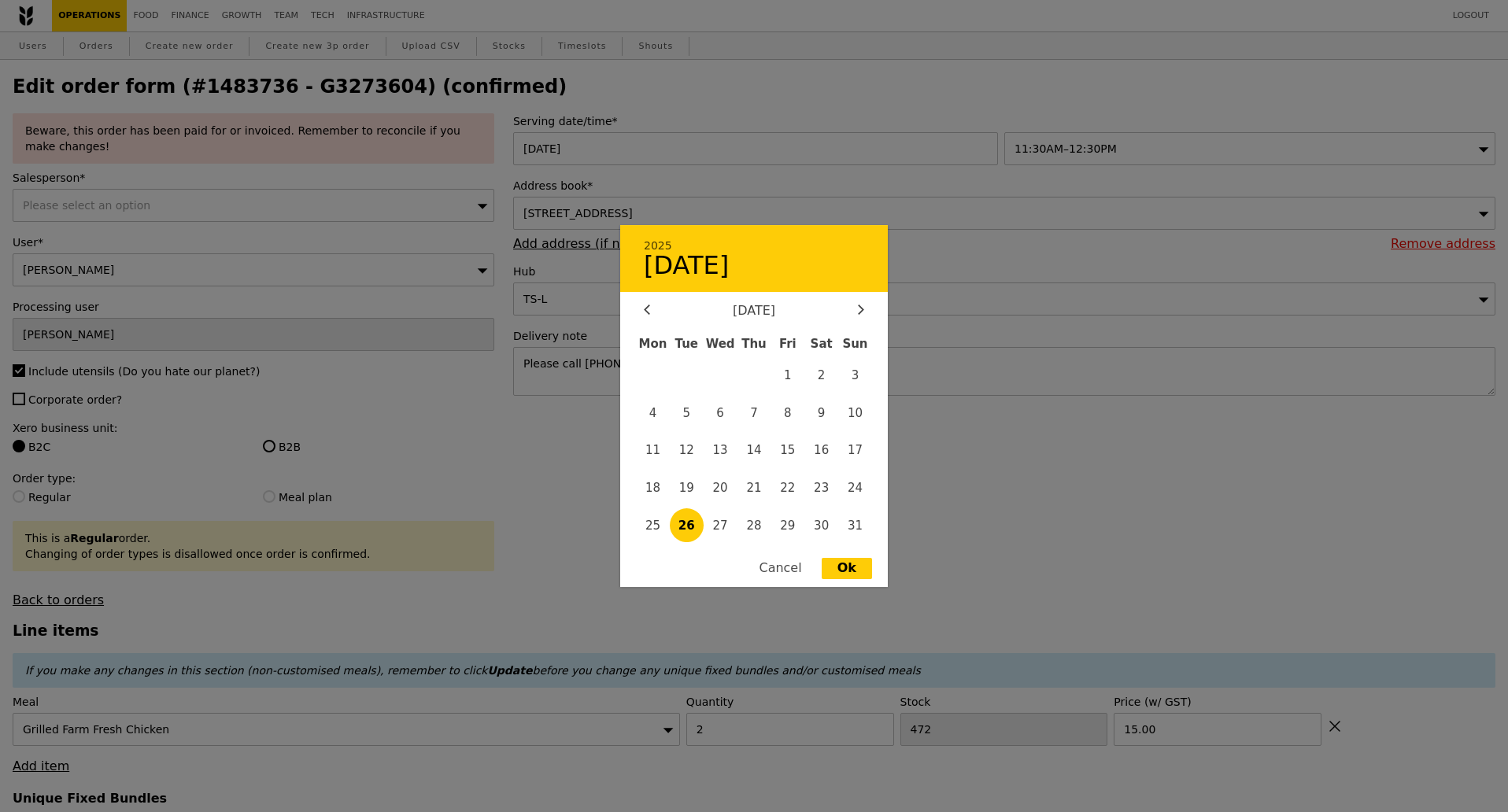
click at [672, 157] on div "26 Aug 2025 2025 August 26 August 2025 Mon Tue Wed Thu Fri Sat Sun 1 2 3 4 5 6 …" at bounding box center [758, 148] width 491 height 33
click at [657, 515] on span "25" at bounding box center [653, 525] width 34 height 34
type input "25 Aug 2025"
type input "Loading..."
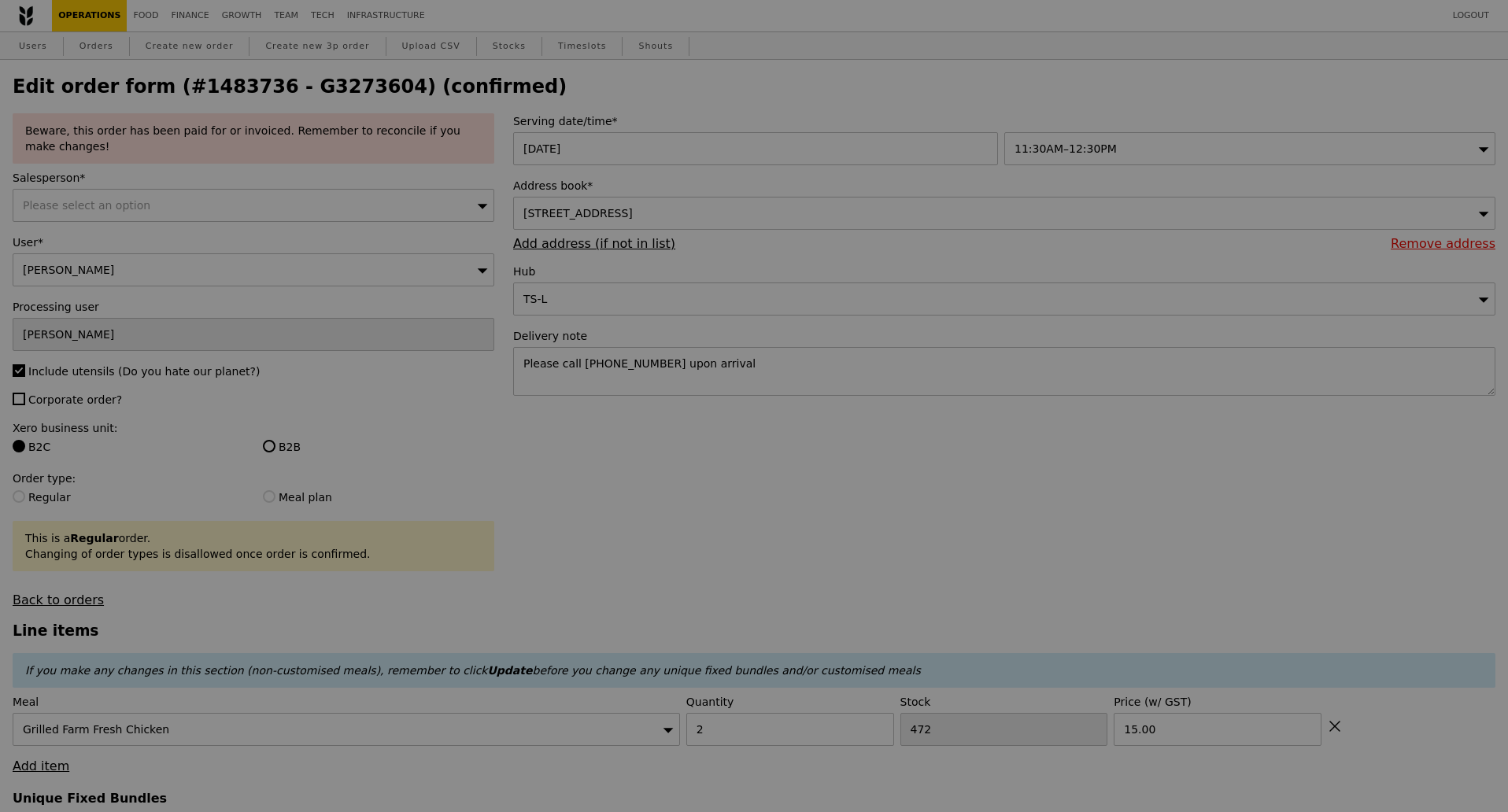
type input "491"
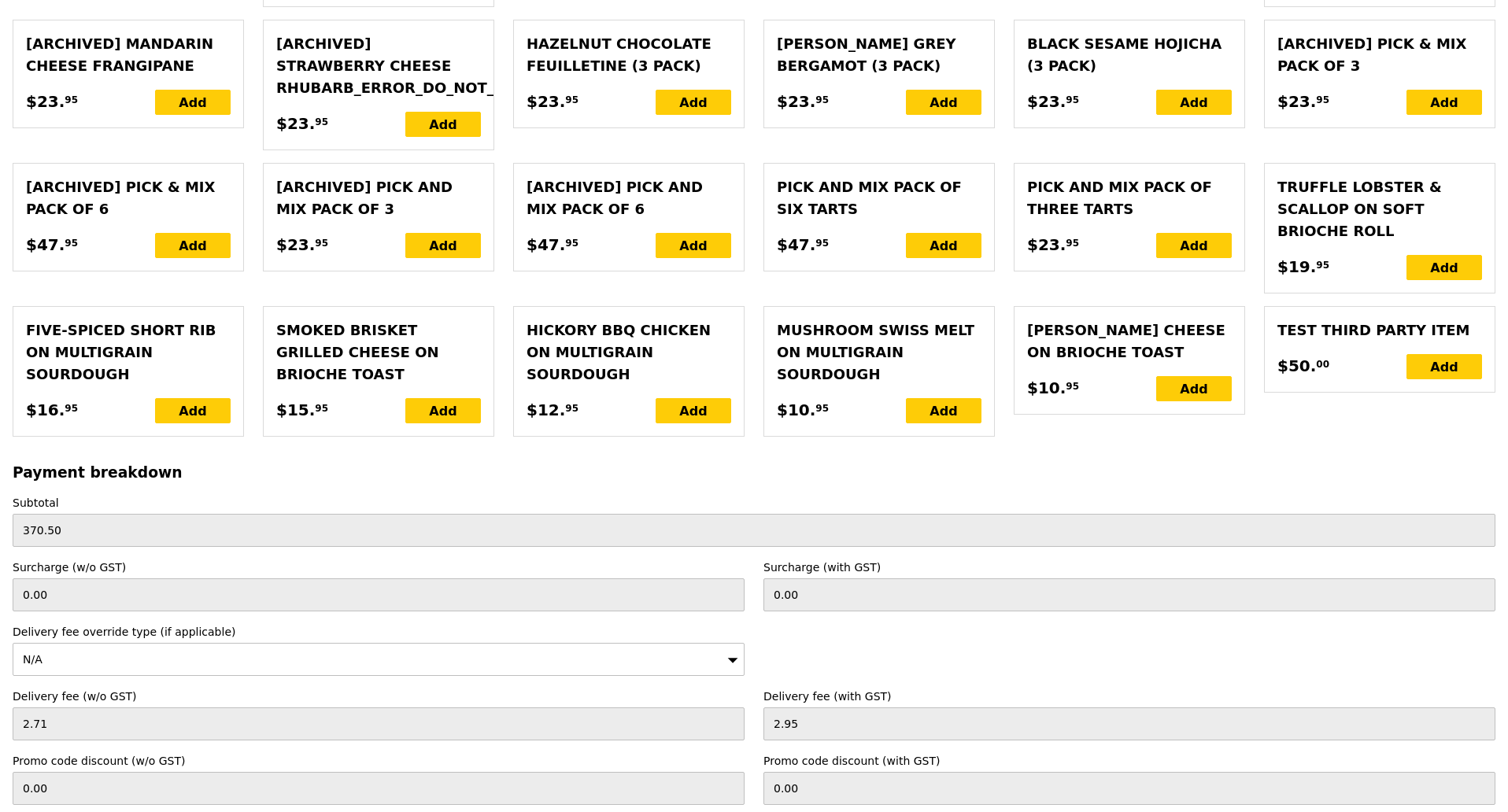
scroll to position [3504, 0]
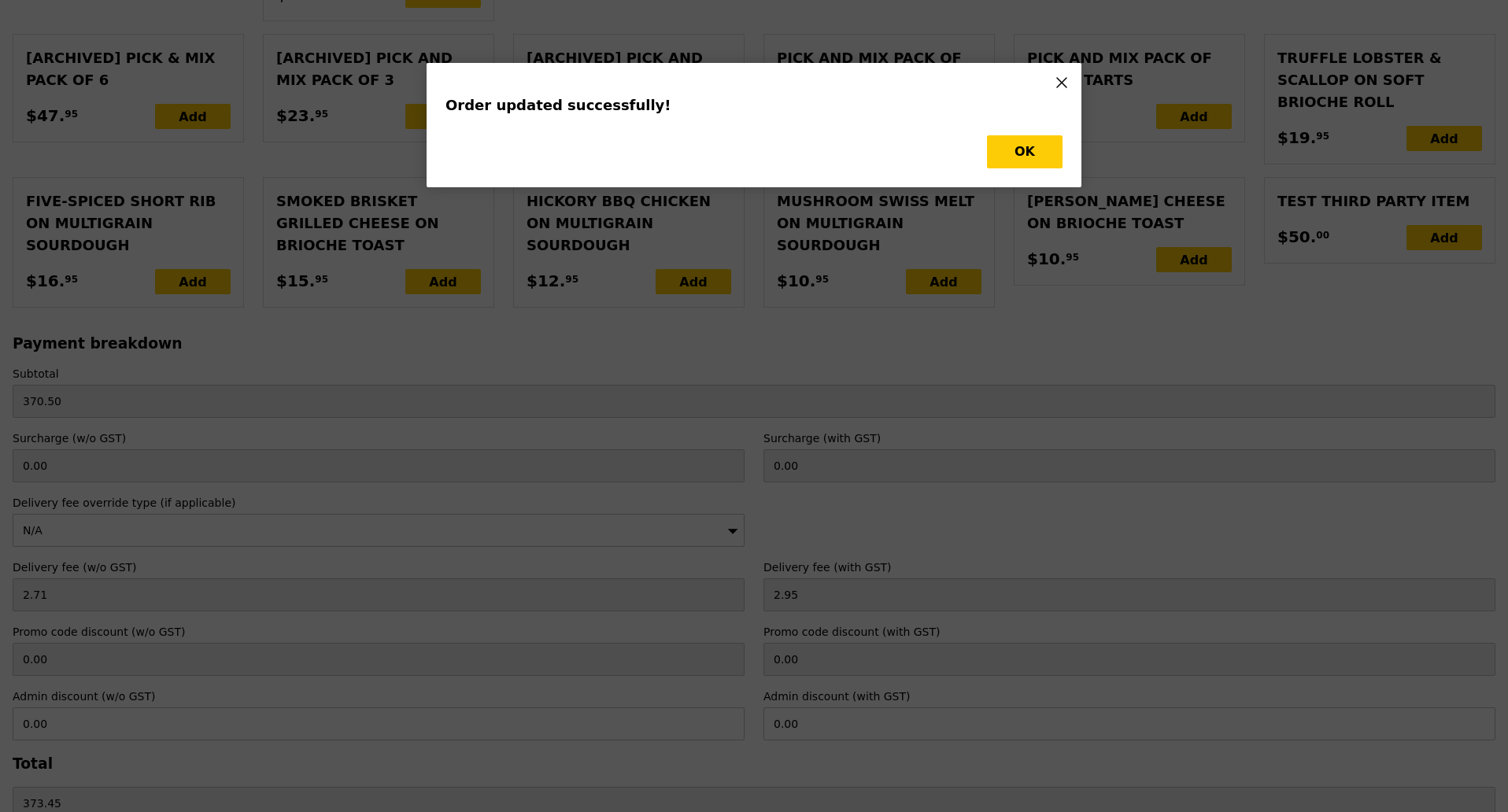
scroll to position [0, 0]
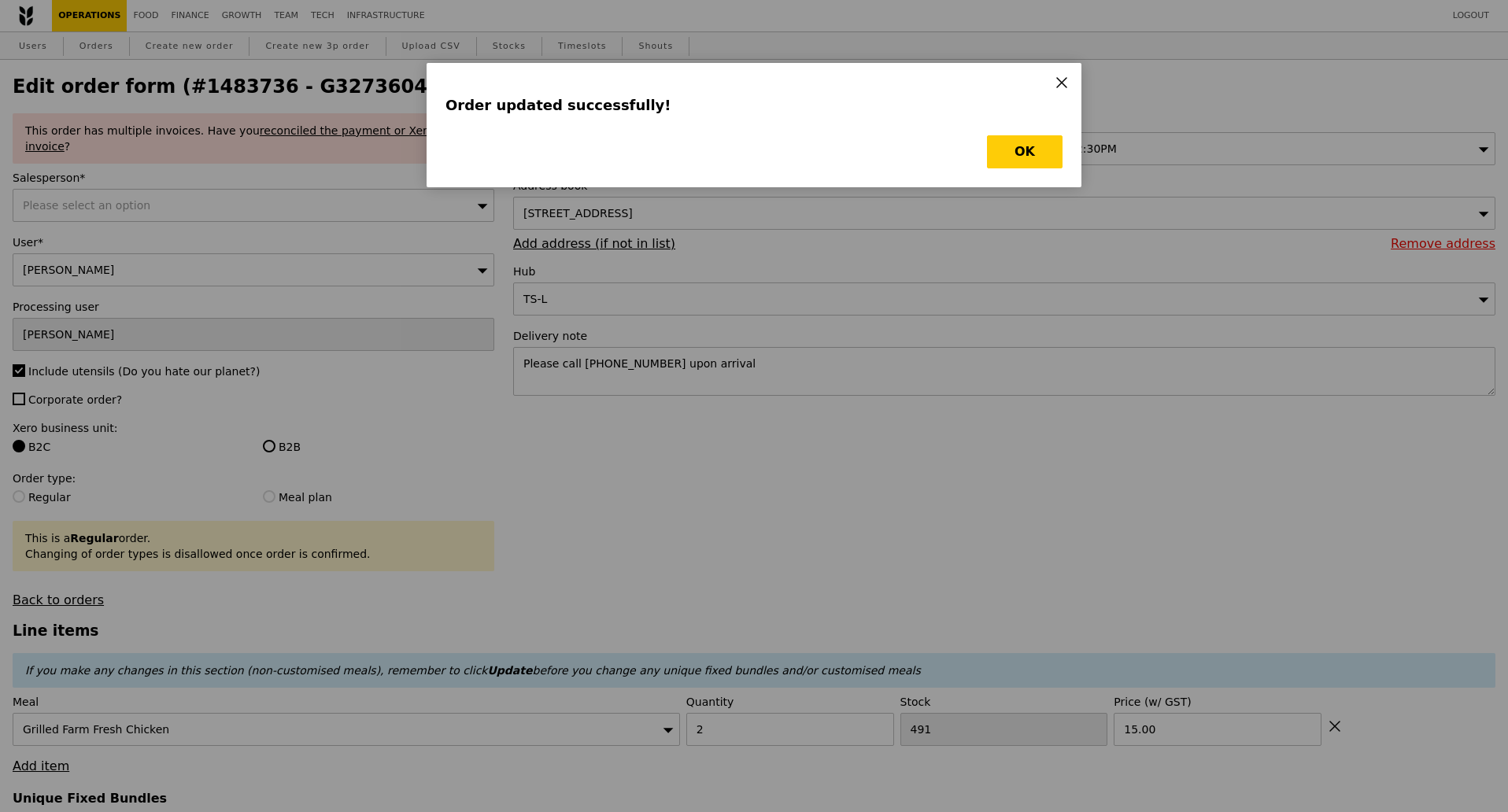
type input "Update"
type input "488"
click at [1037, 156] on button "OK" at bounding box center [1024, 151] width 76 height 33
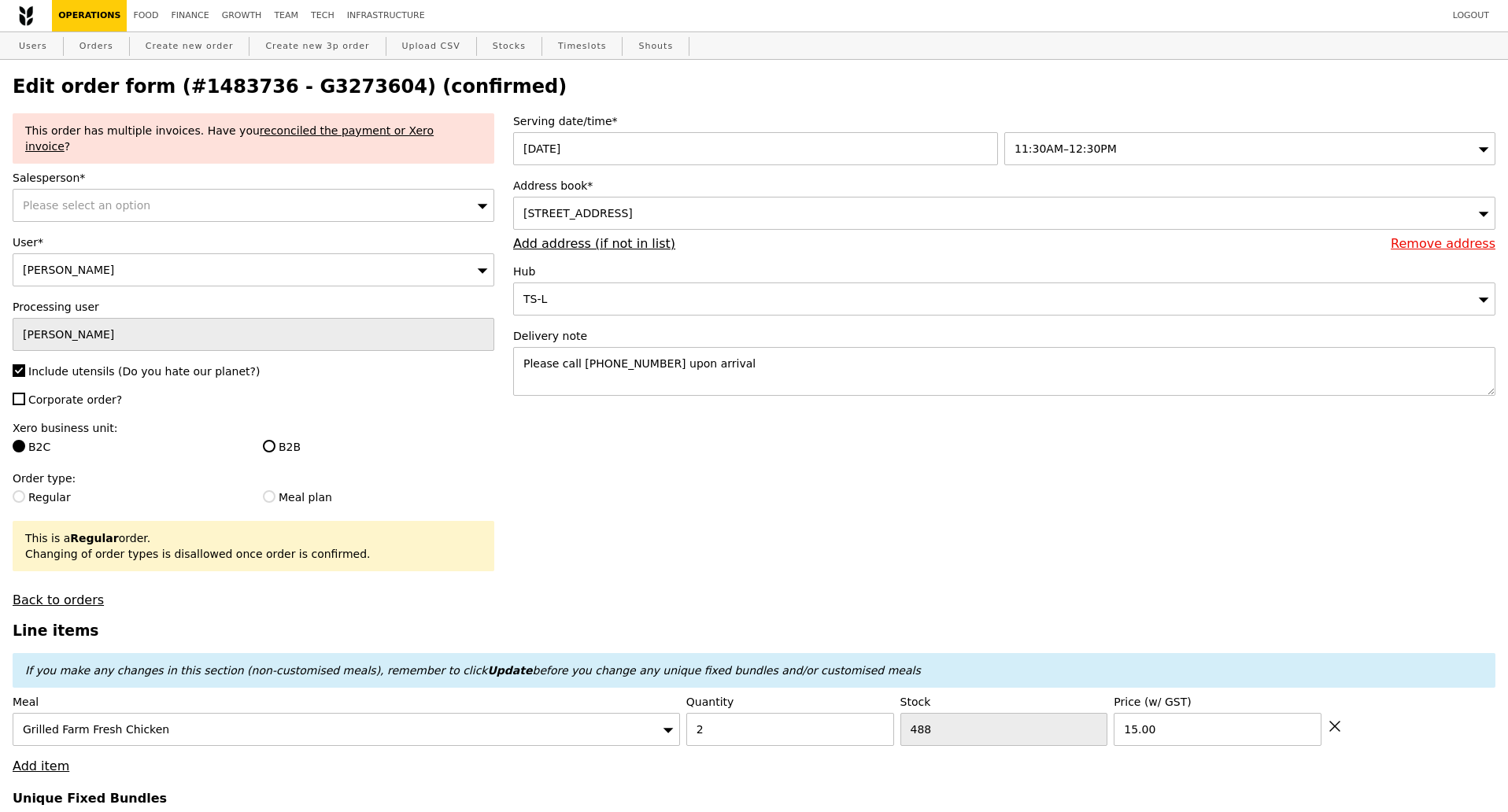
click at [292, 86] on h2 "Edit order form (#1483736 - G3273604) (confirmed)" at bounding box center [753, 87] width 1482 height 22
copy h2 "G3273604"
click at [90, 54] on link "Orders" at bounding box center [96, 46] width 46 height 29
select select "100"
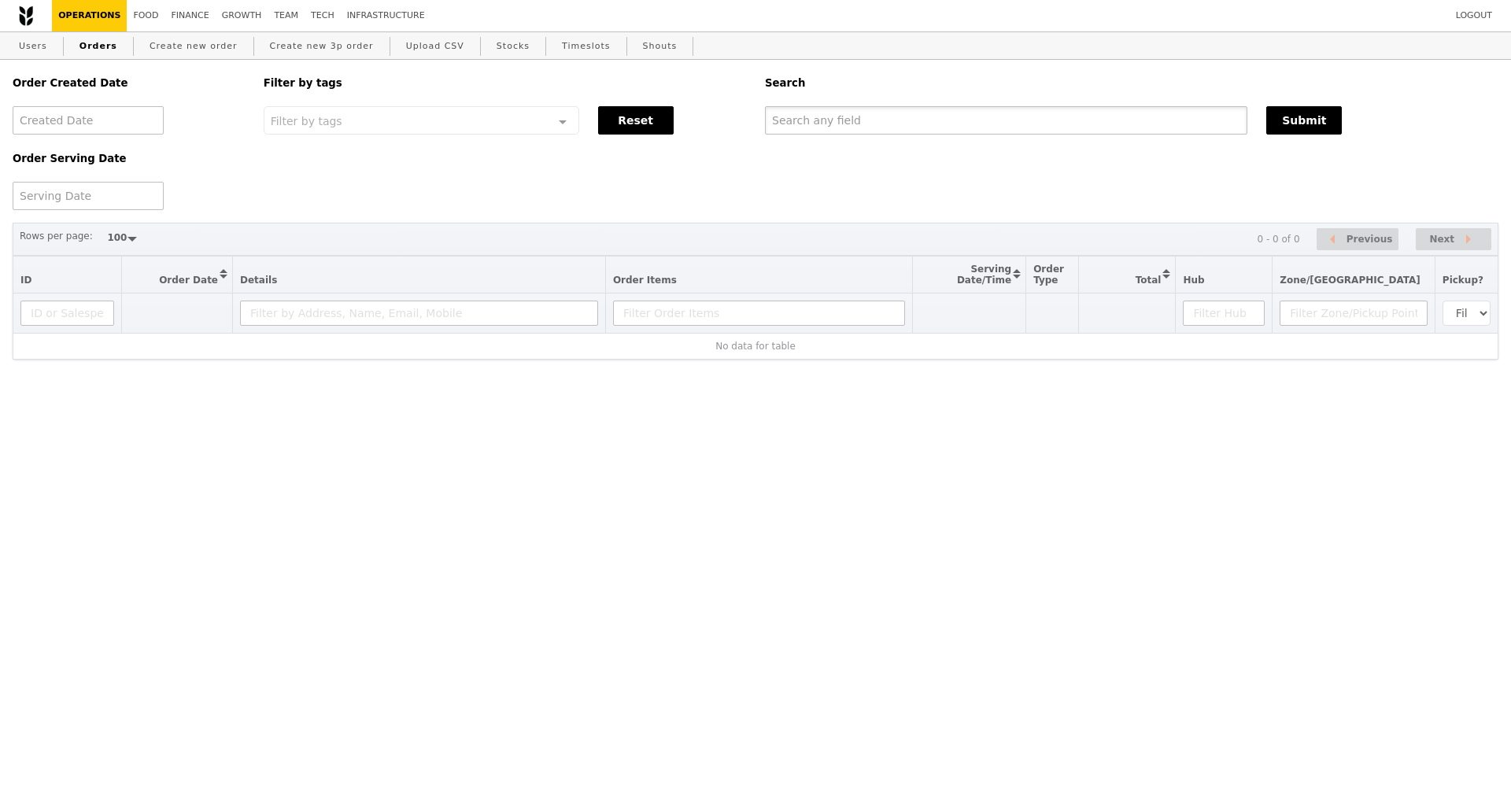
click at [886, 122] on input "text" at bounding box center [1006, 121] width 483 height 29
paste input "G3273604"
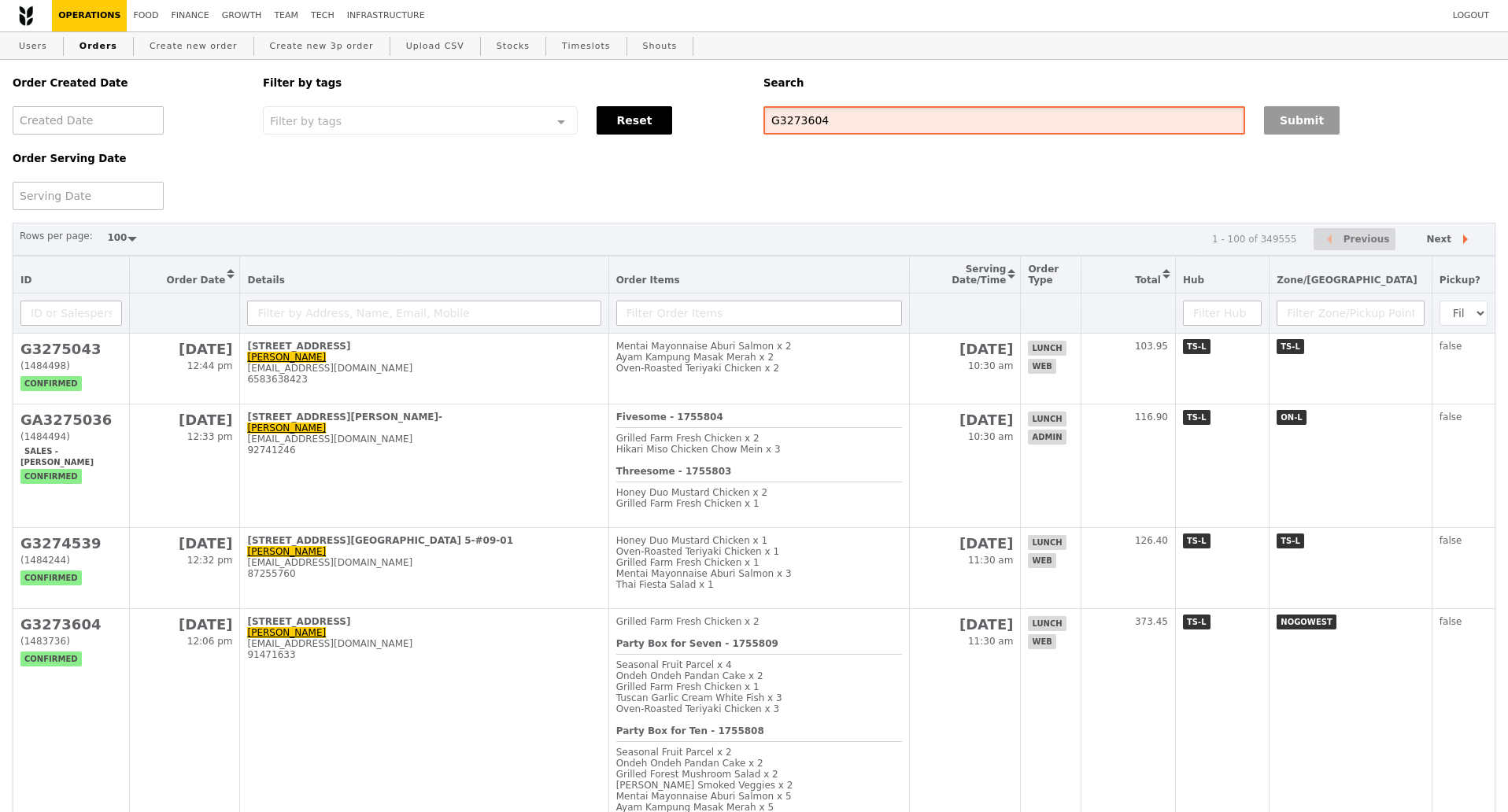
type input "G3273604"
click at [1299, 122] on button "Submit" at bounding box center [1301, 121] width 76 height 29
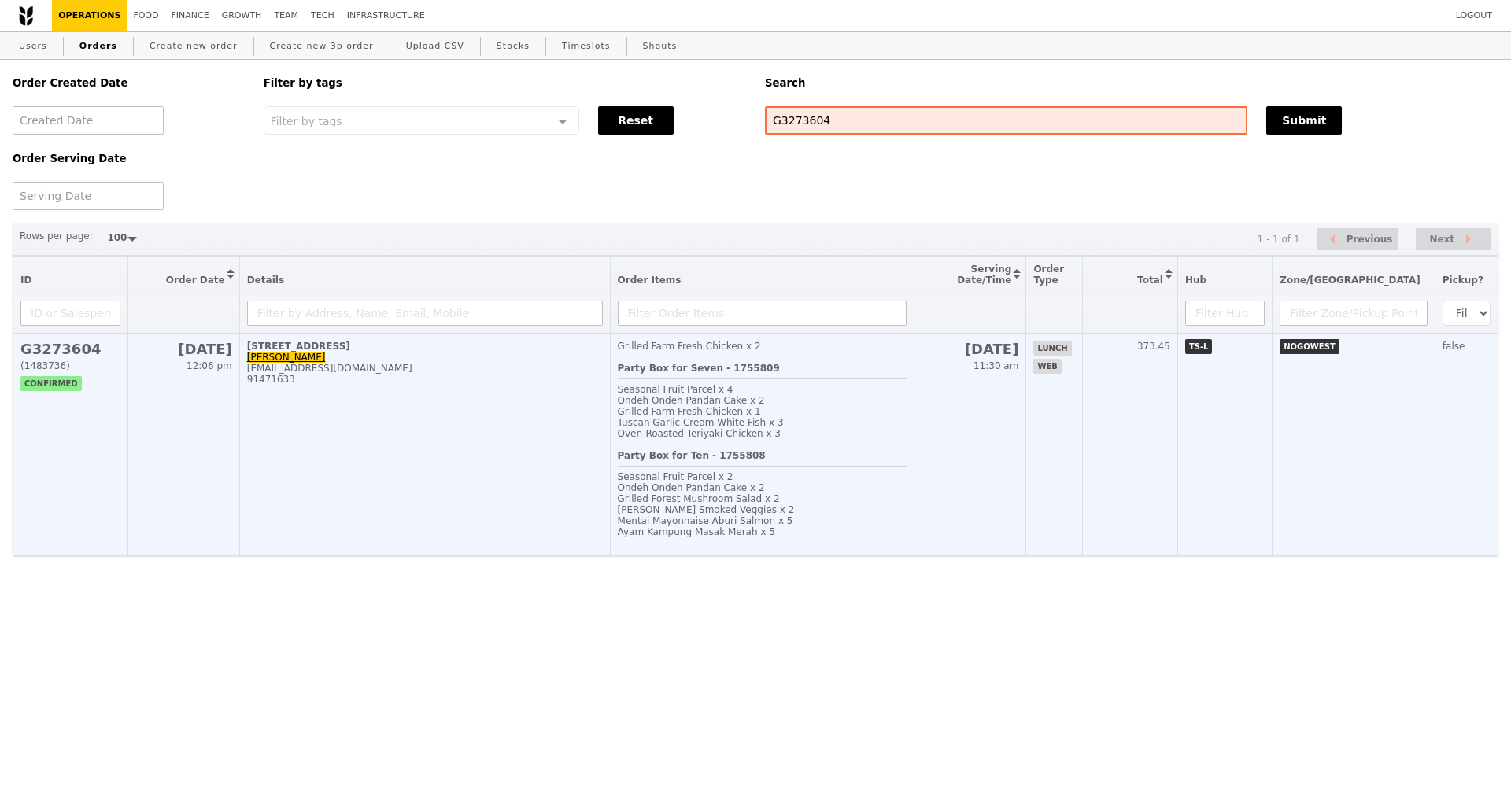
click at [388, 433] on td "29 Quality Road, #01-01 Qi Ying Voon qiying.voon@rd.nestle.com 91471633" at bounding box center [424, 444] width 371 height 222
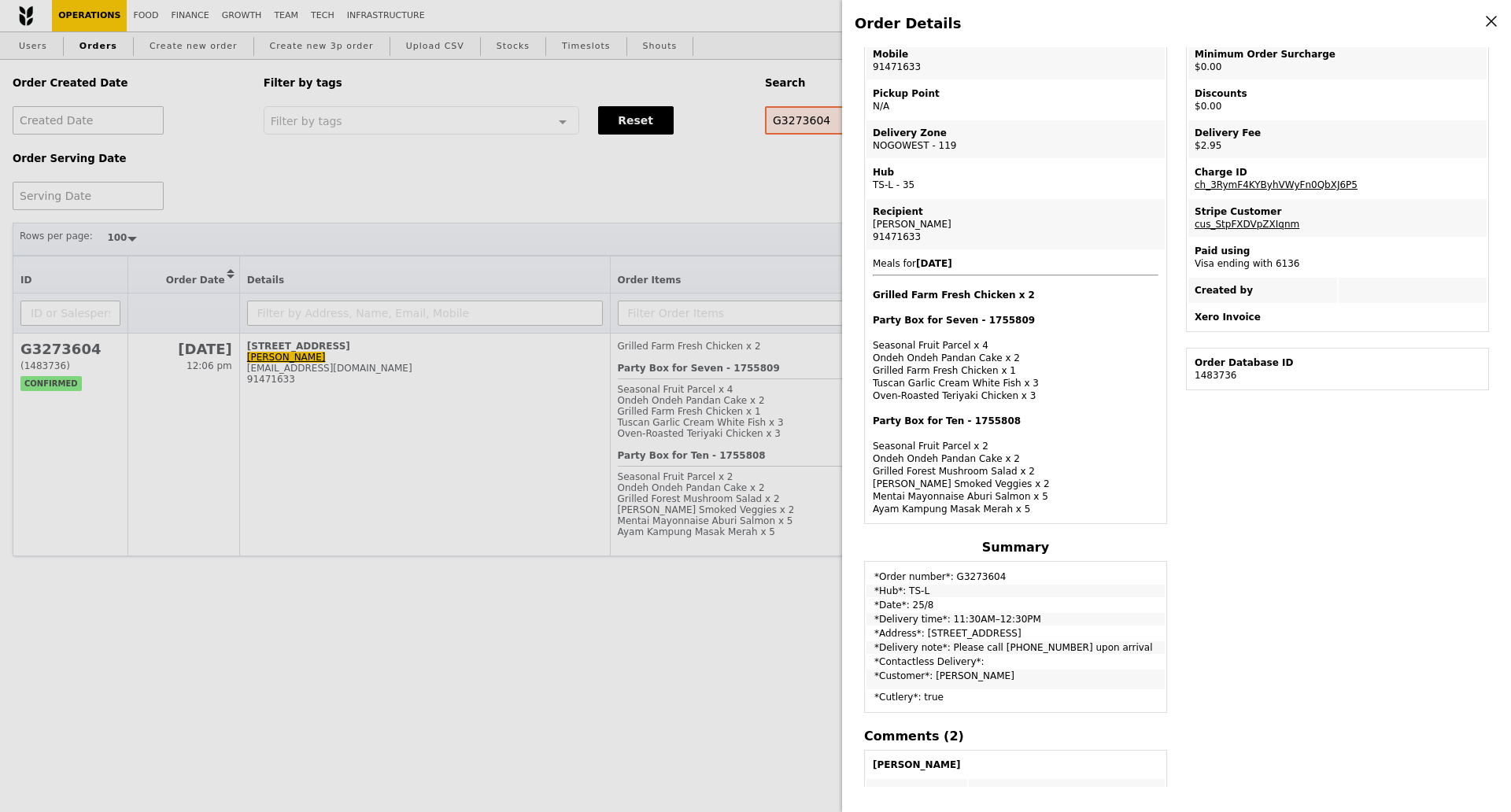
scroll to position [98, 0]
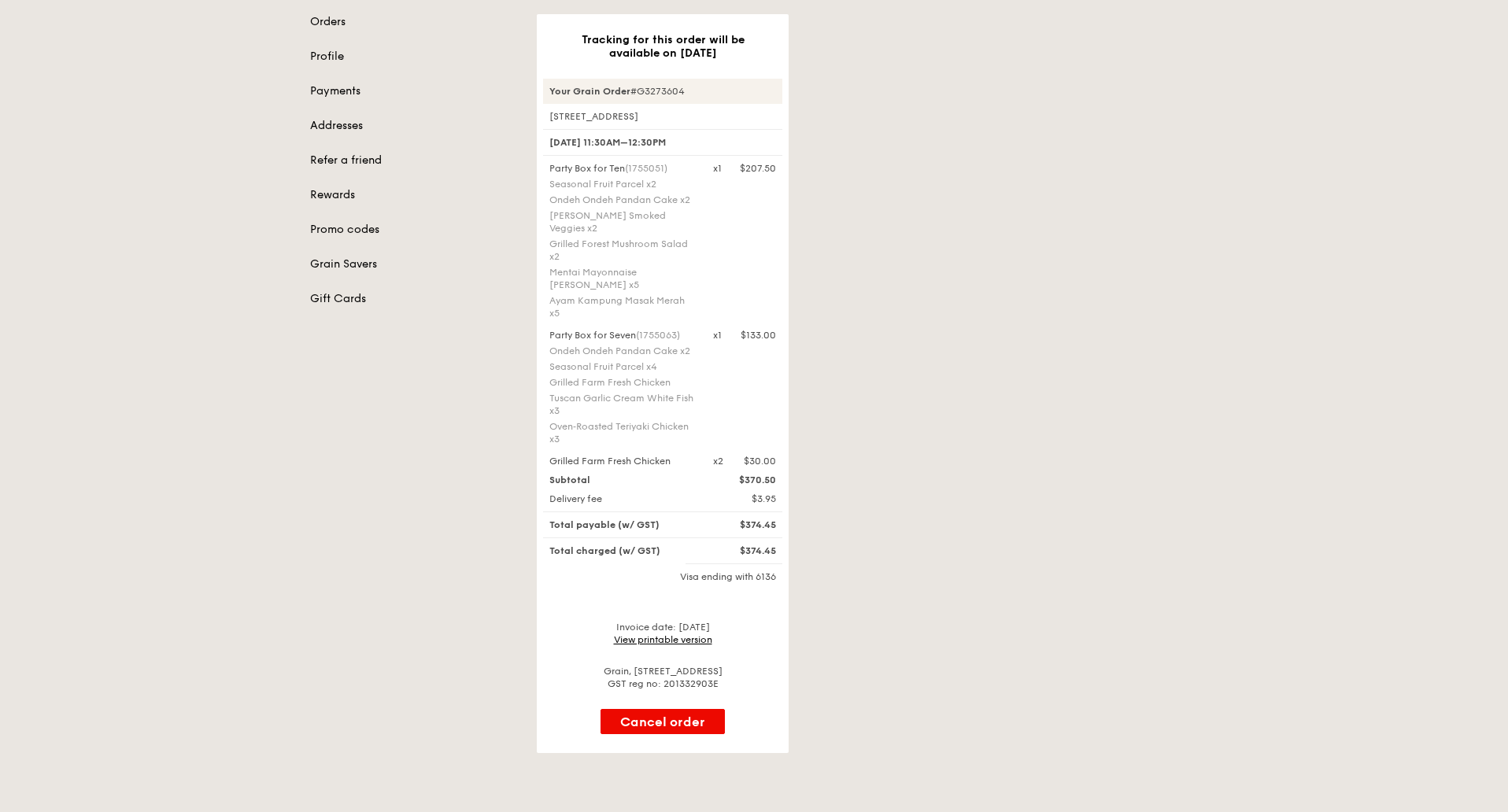
scroll to position [197, 0]
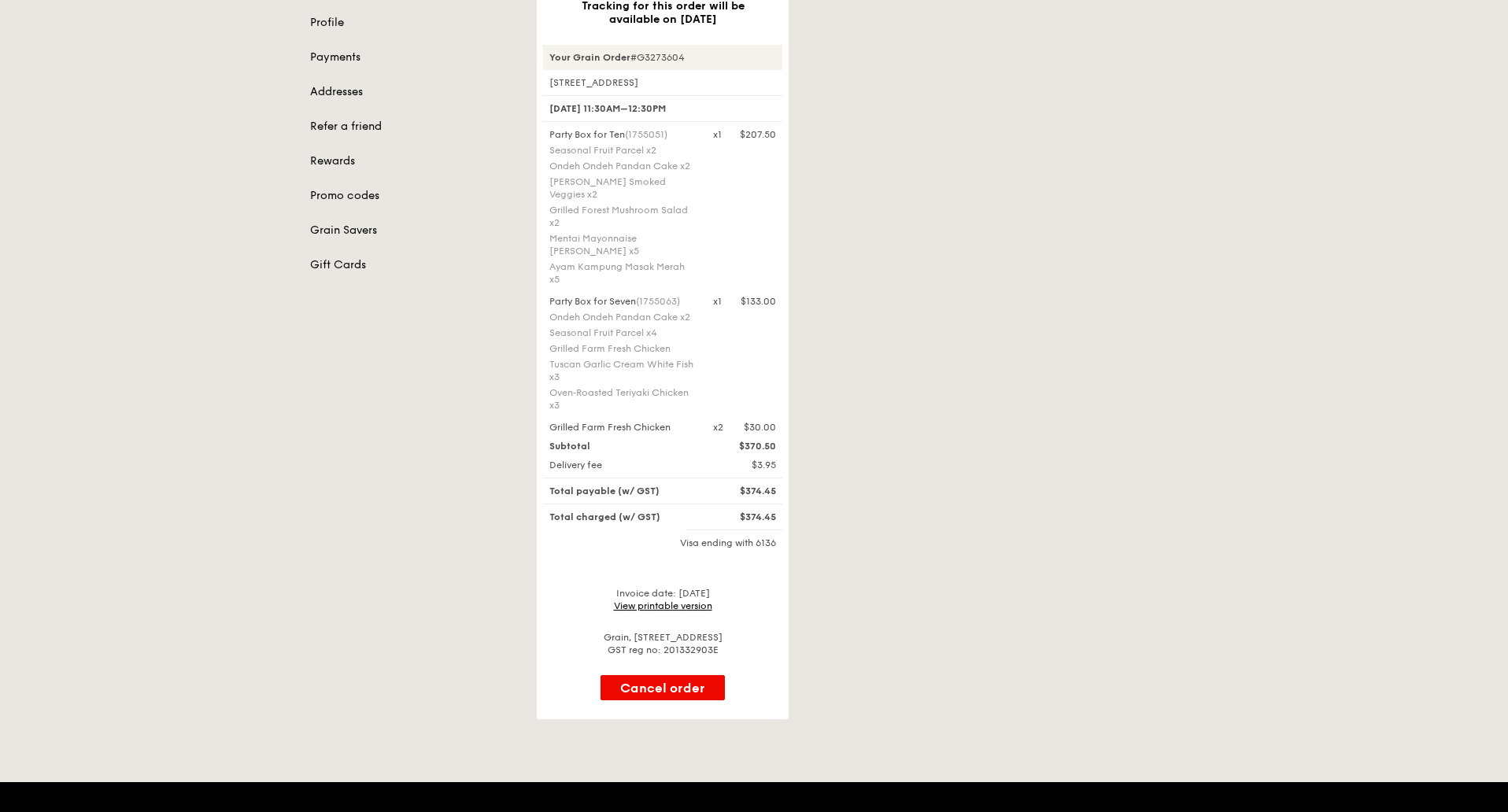
click at [655, 600] on link "View printable version" at bounding box center [663, 606] width 98 height 11
